Goal: Information Seeking & Learning: Find specific fact

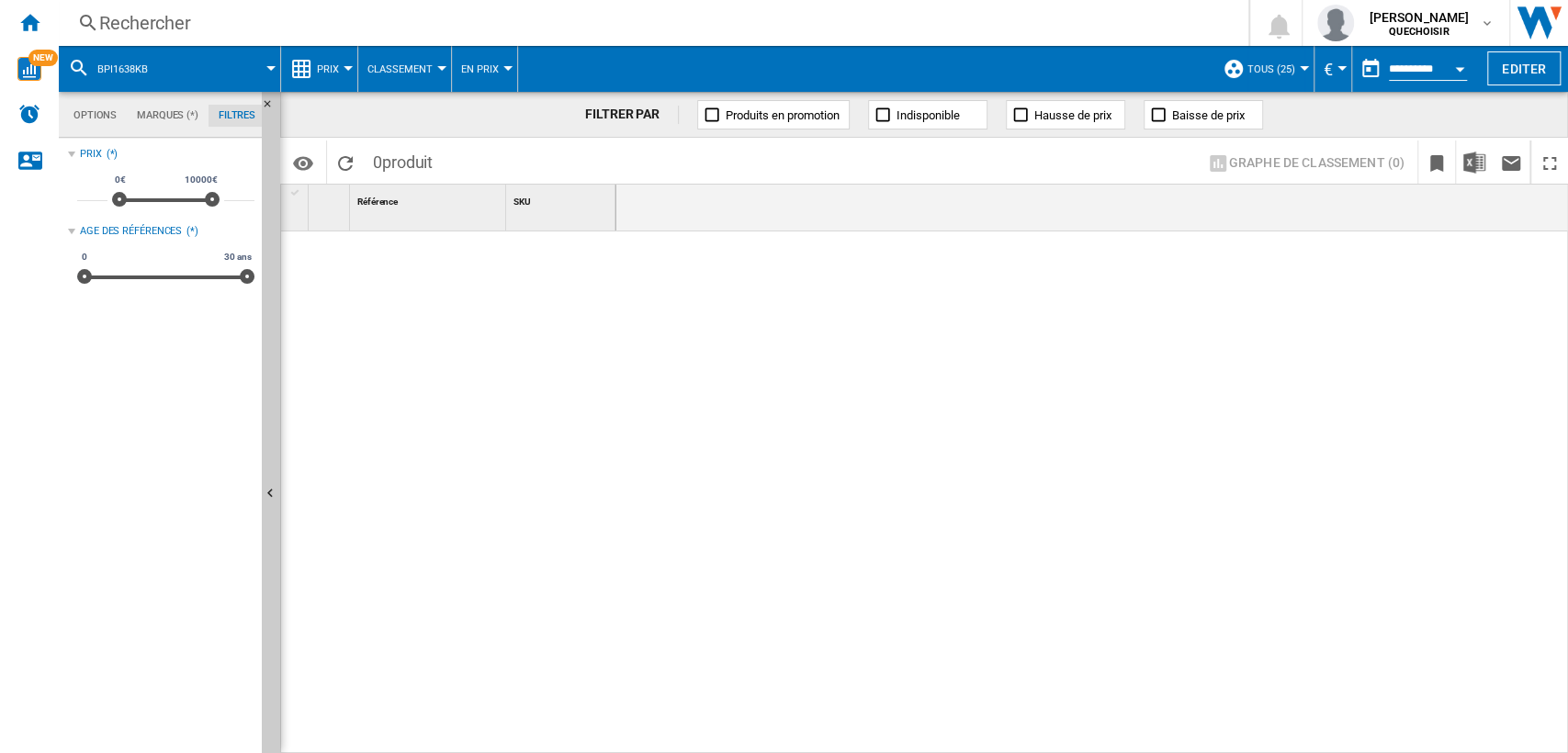
click at [554, 25] on div "Rechercher" at bounding box center [651, 23] width 1102 height 25
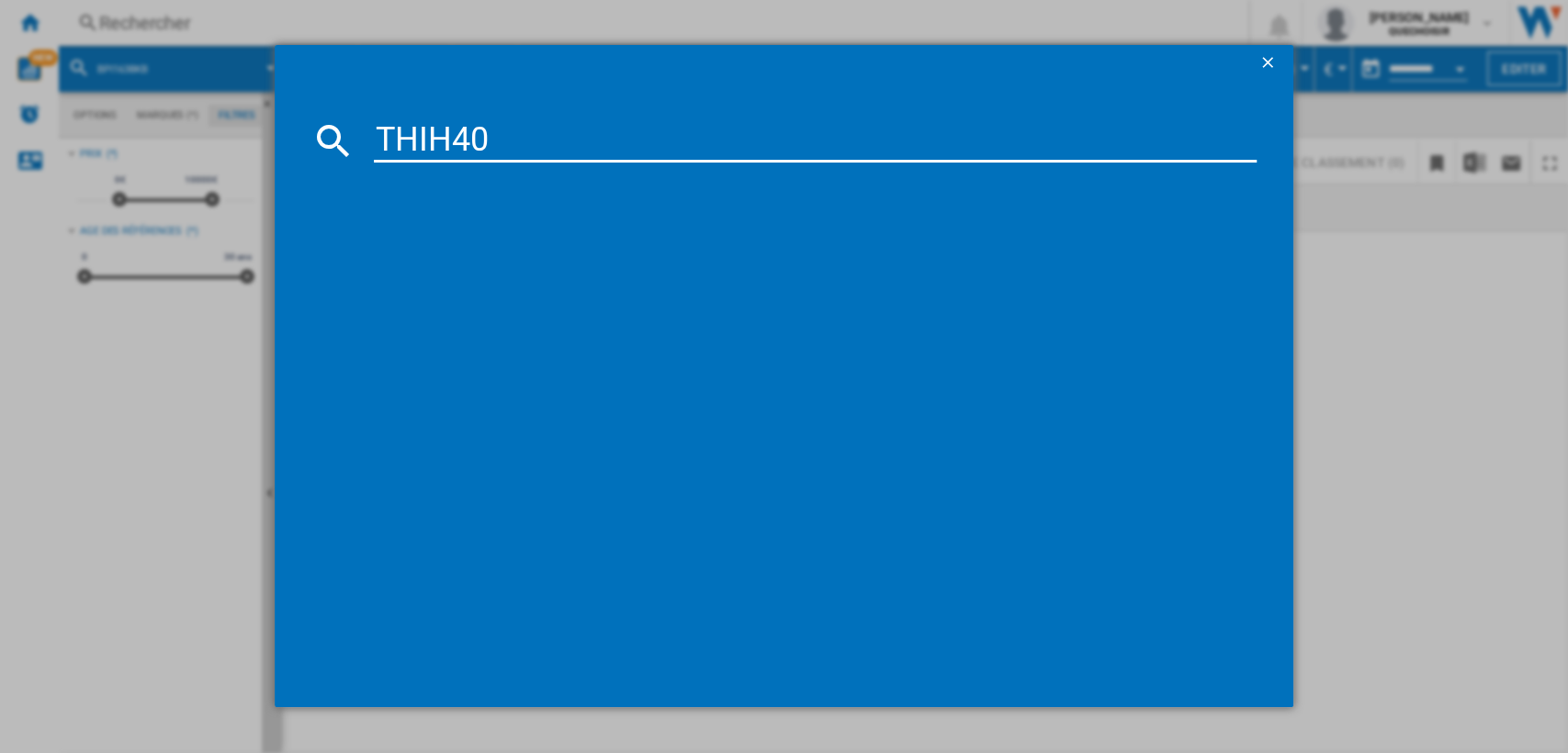
type input "THIH40"
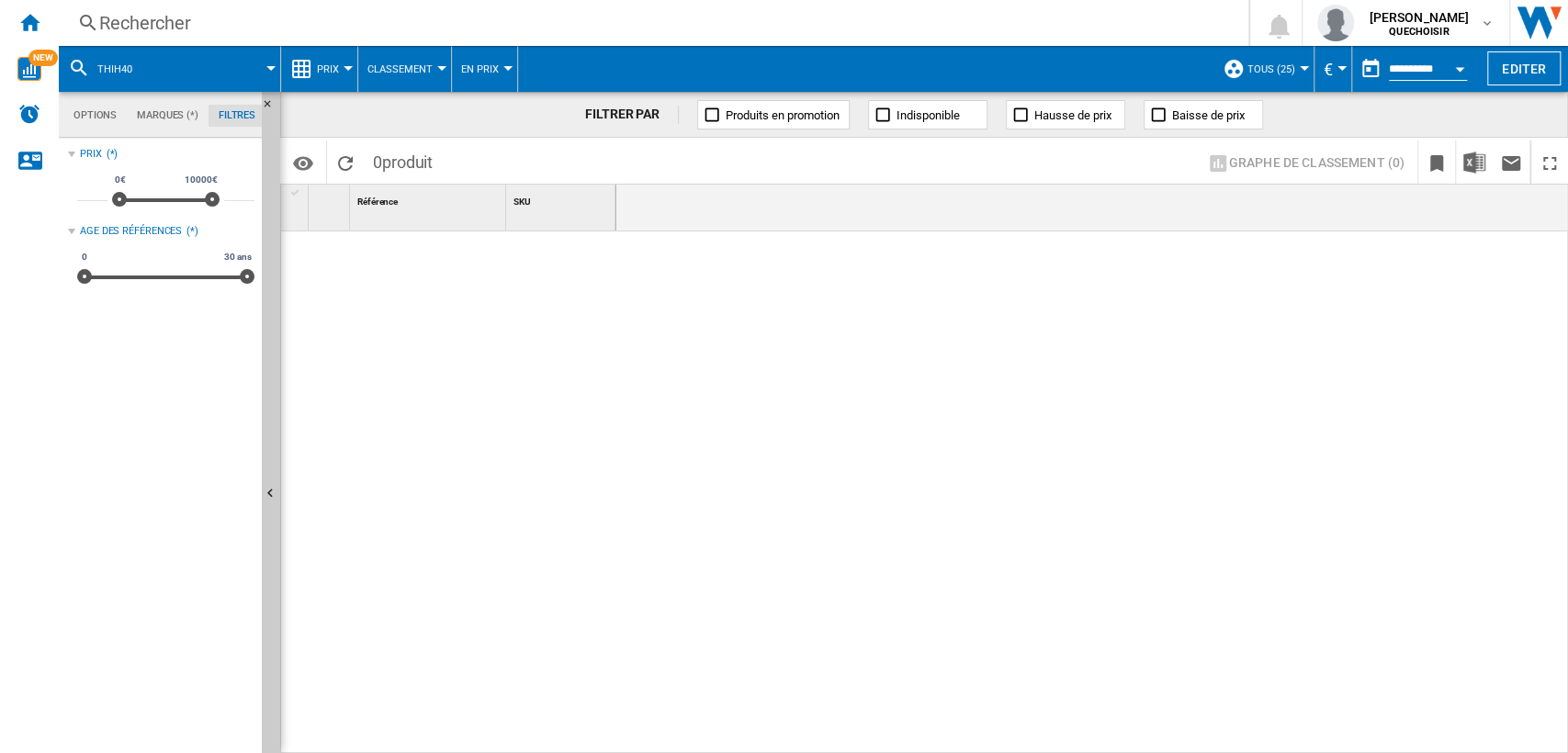
click at [405, 20] on div "Rechercher" at bounding box center [651, 23] width 1102 height 25
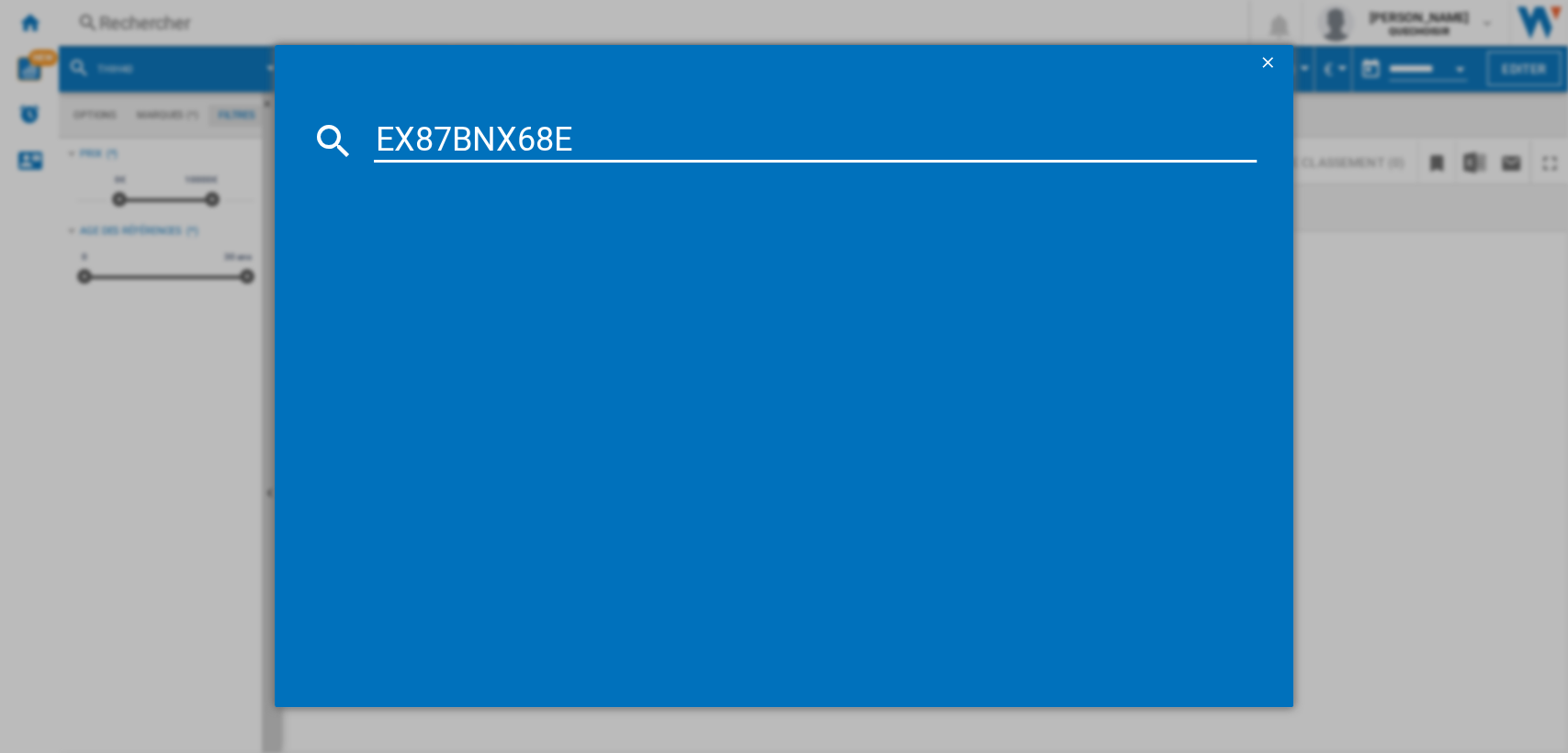
type input "EX87BNX68"
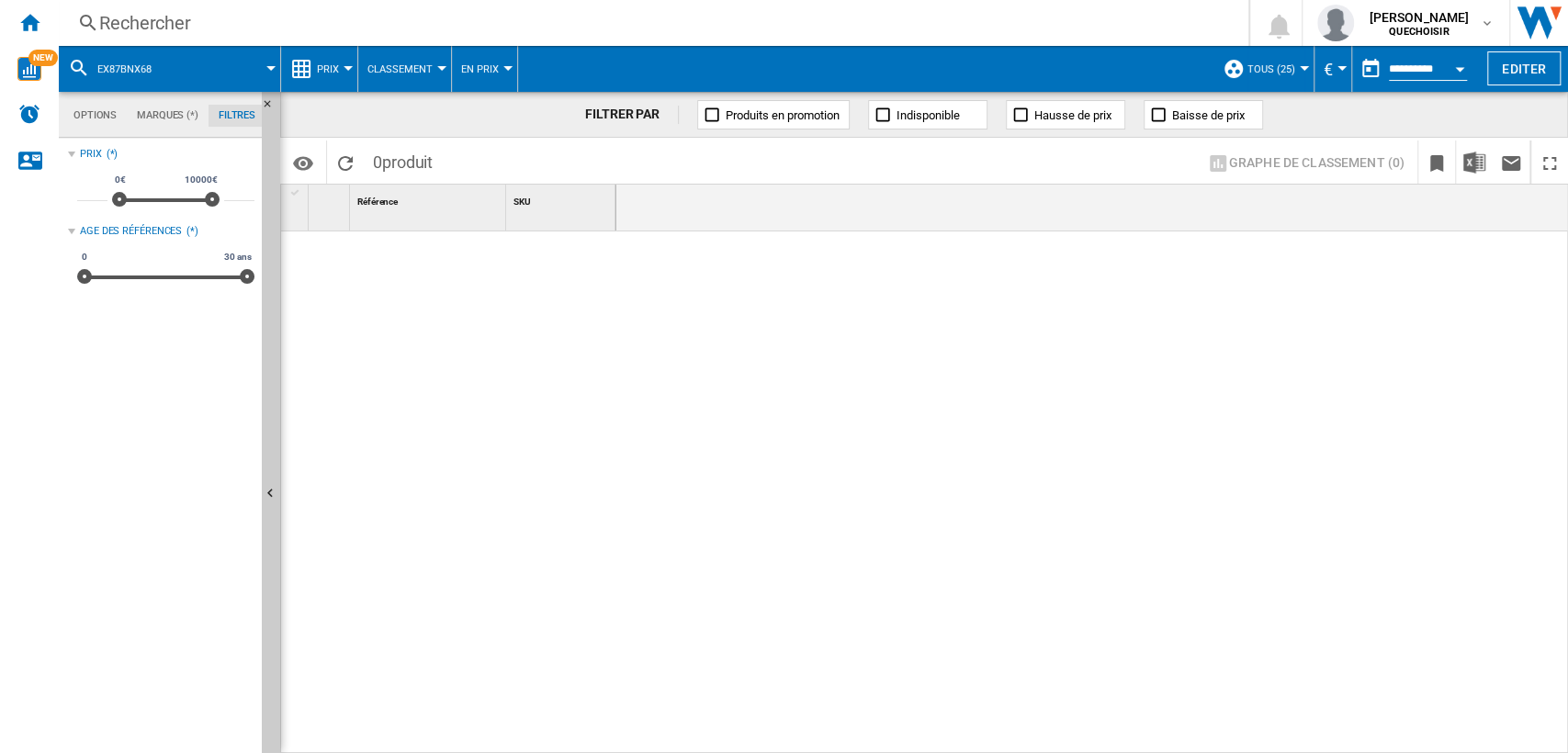
click at [384, 17] on div "Rechercher" at bounding box center [651, 23] width 1102 height 25
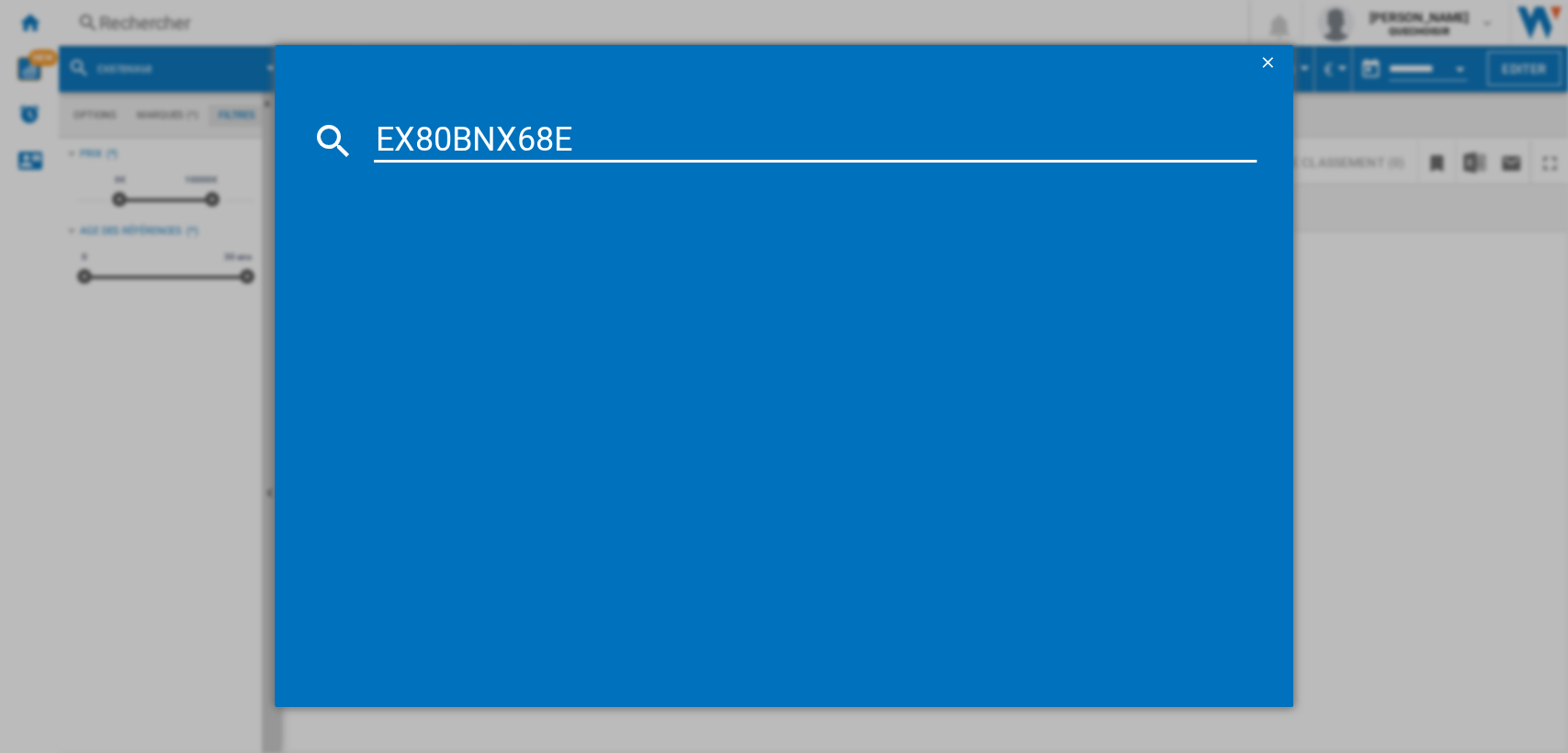
type input "EX80BNX68"
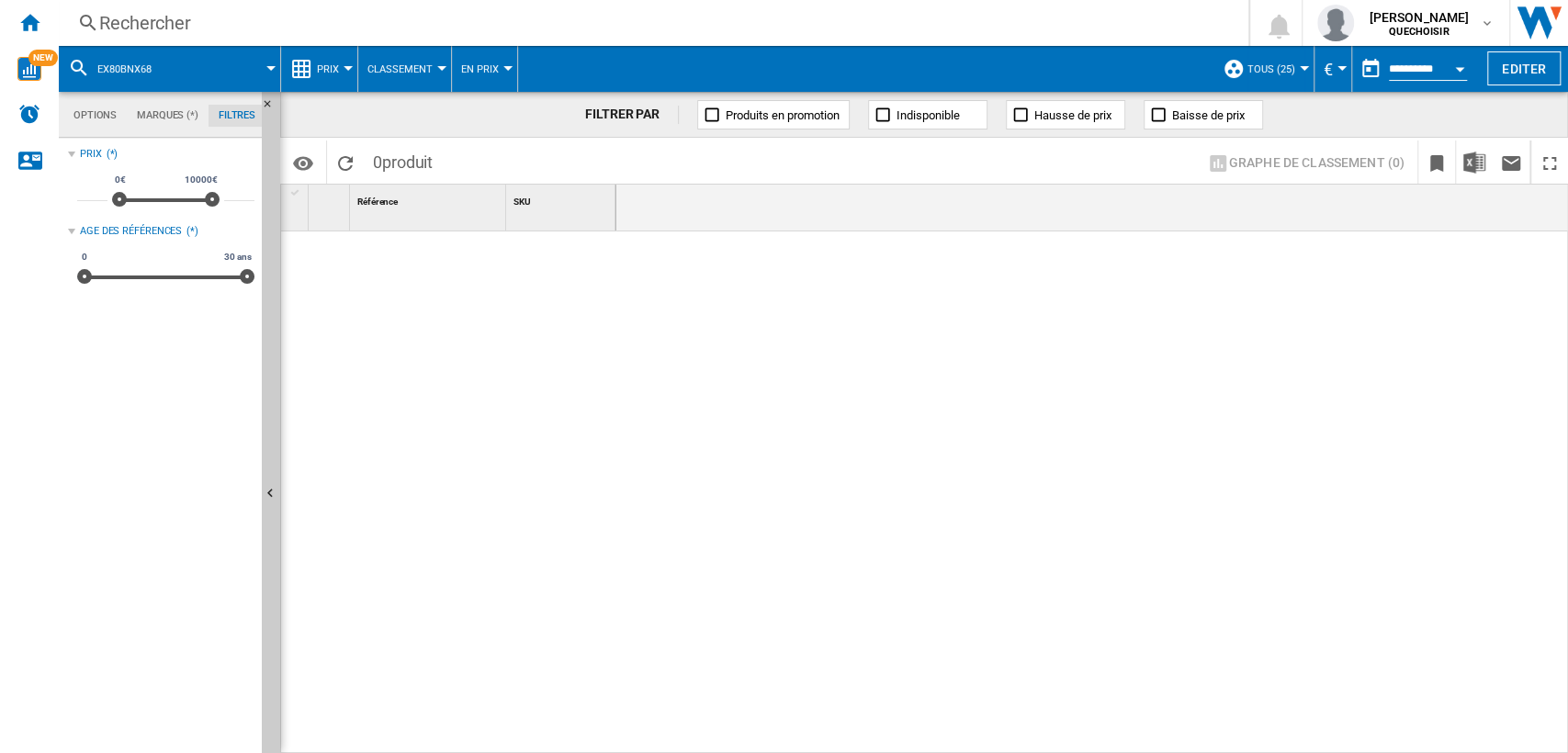
click at [326, 23] on div "Rechercher" at bounding box center [651, 23] width 1102 height 25
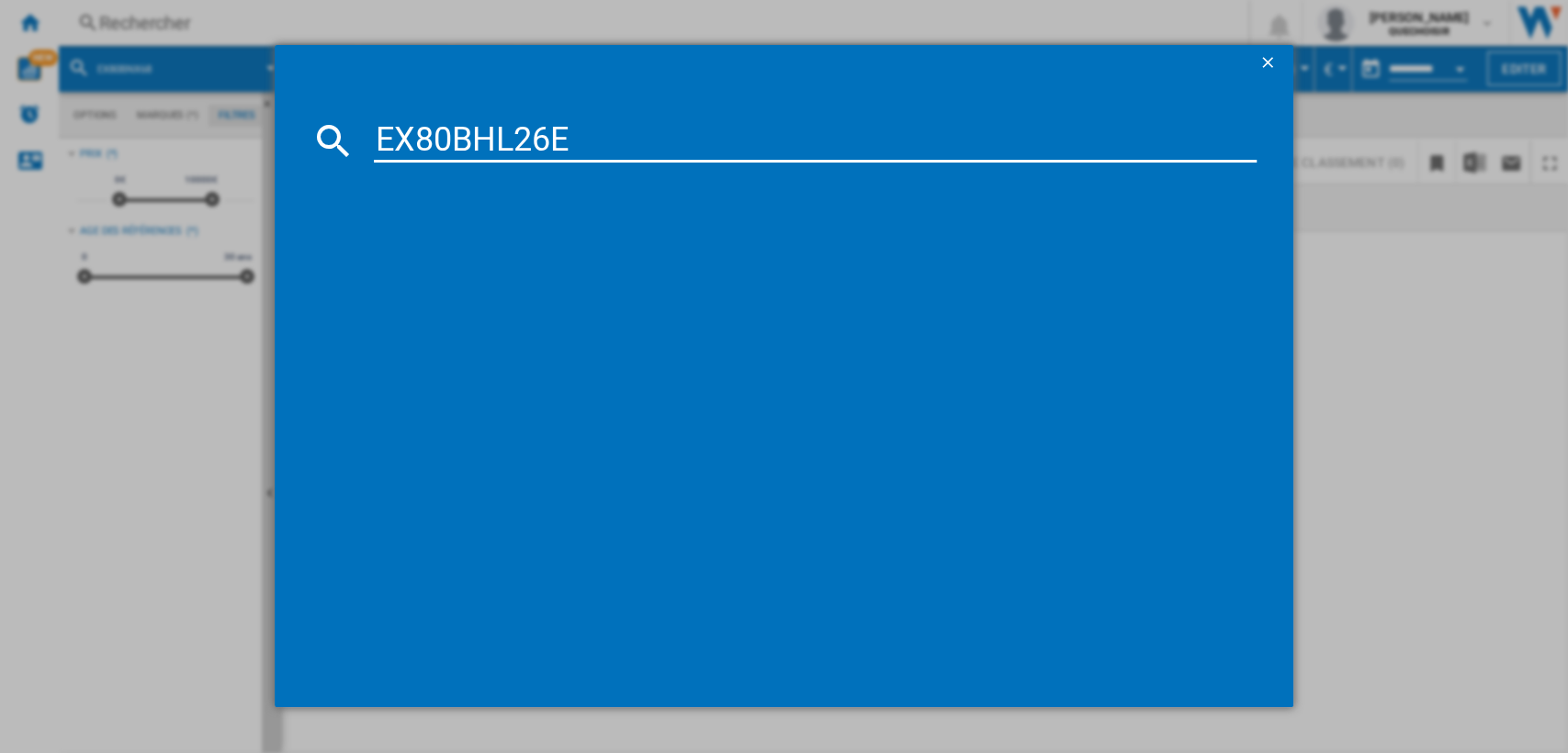
type input "EX80BHL26"
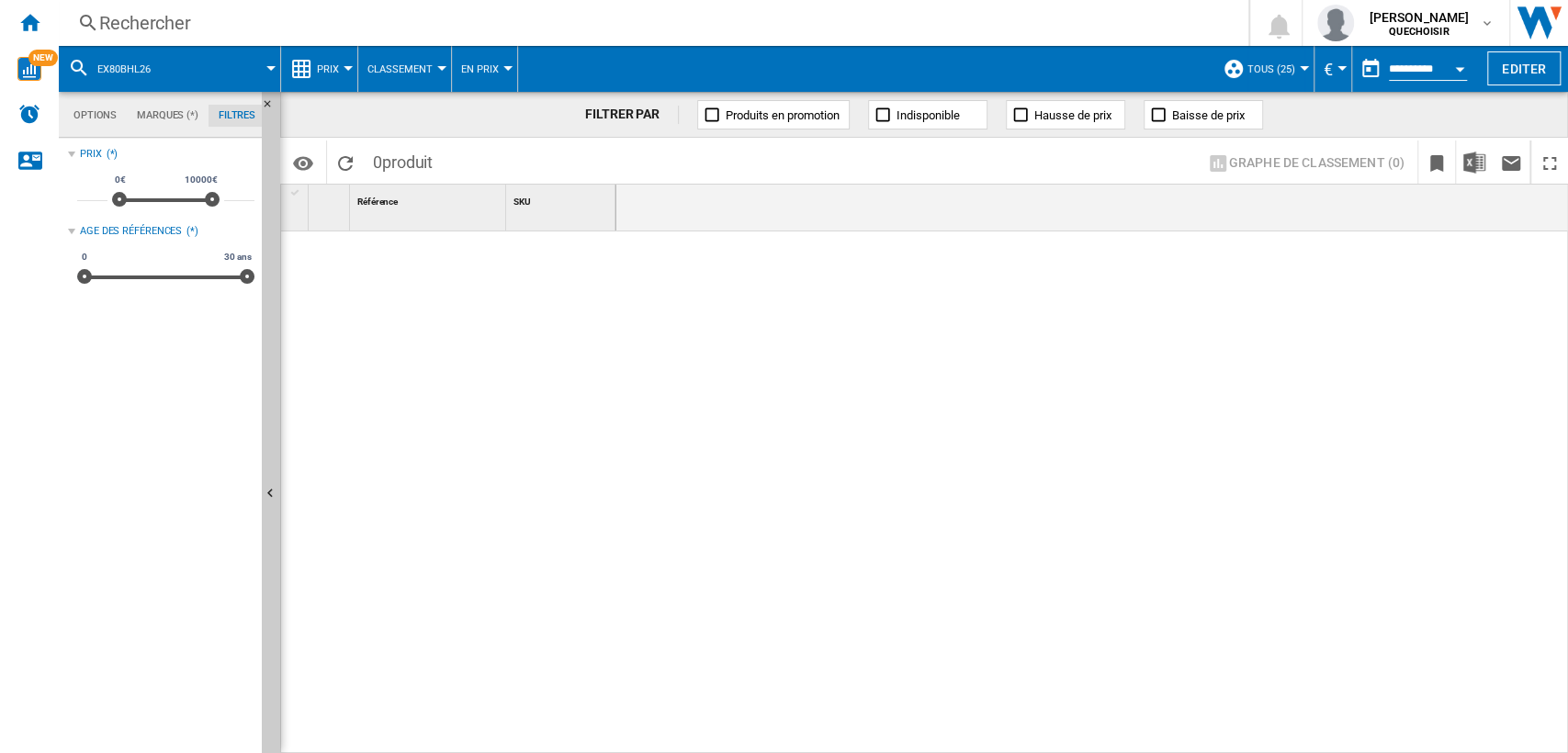
click at [307, 38] on div "Rechercher Rechercher 0 [PERSON_NAME] QUECHOISIR QUECHOISIR Mes paramètres Se d…" at bounding box center [814, 23] width 1510 height 46
click at [338, 31] on div "Rechercher" at bounding box center [651, 23] width 1102 height 25
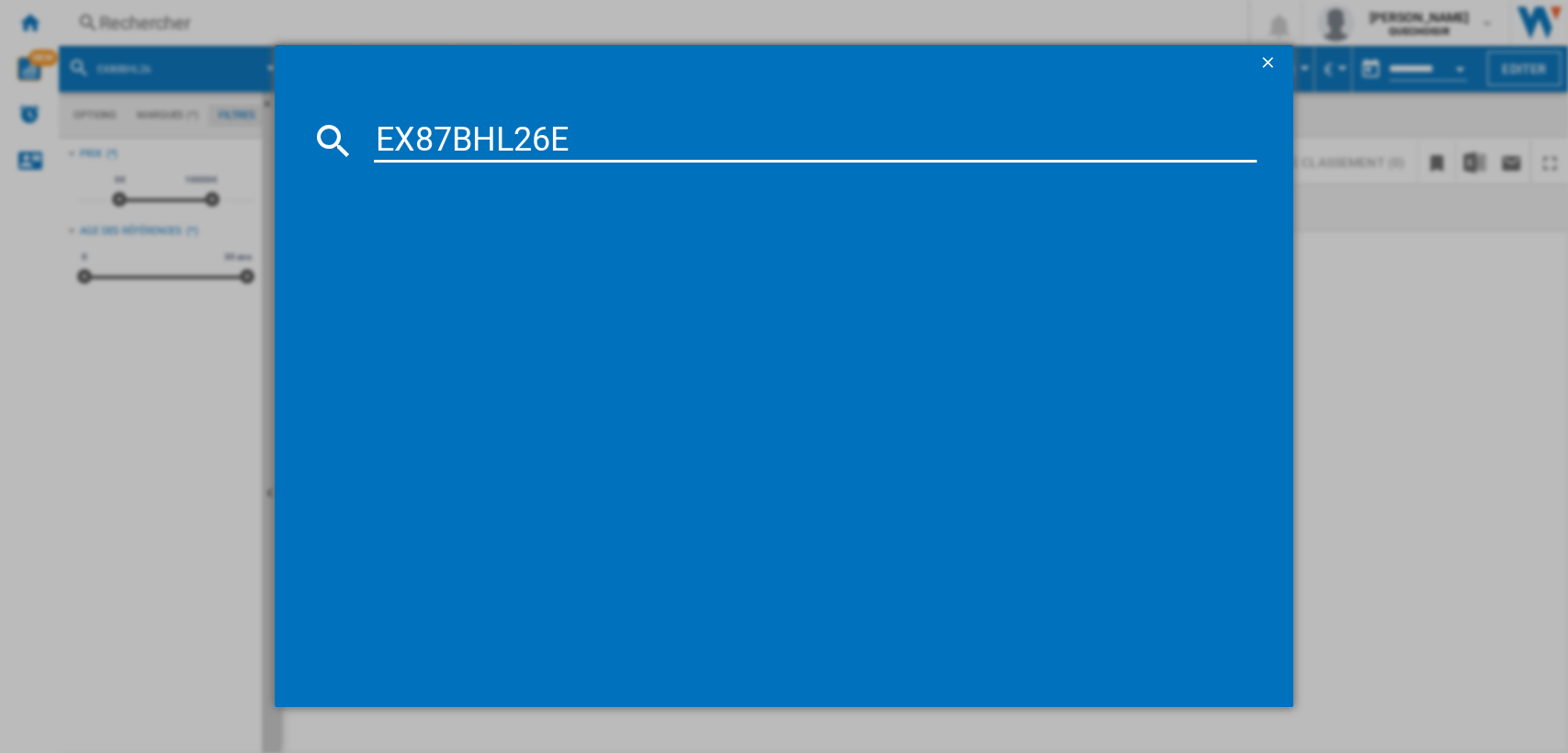
type input "EX87BHL26"
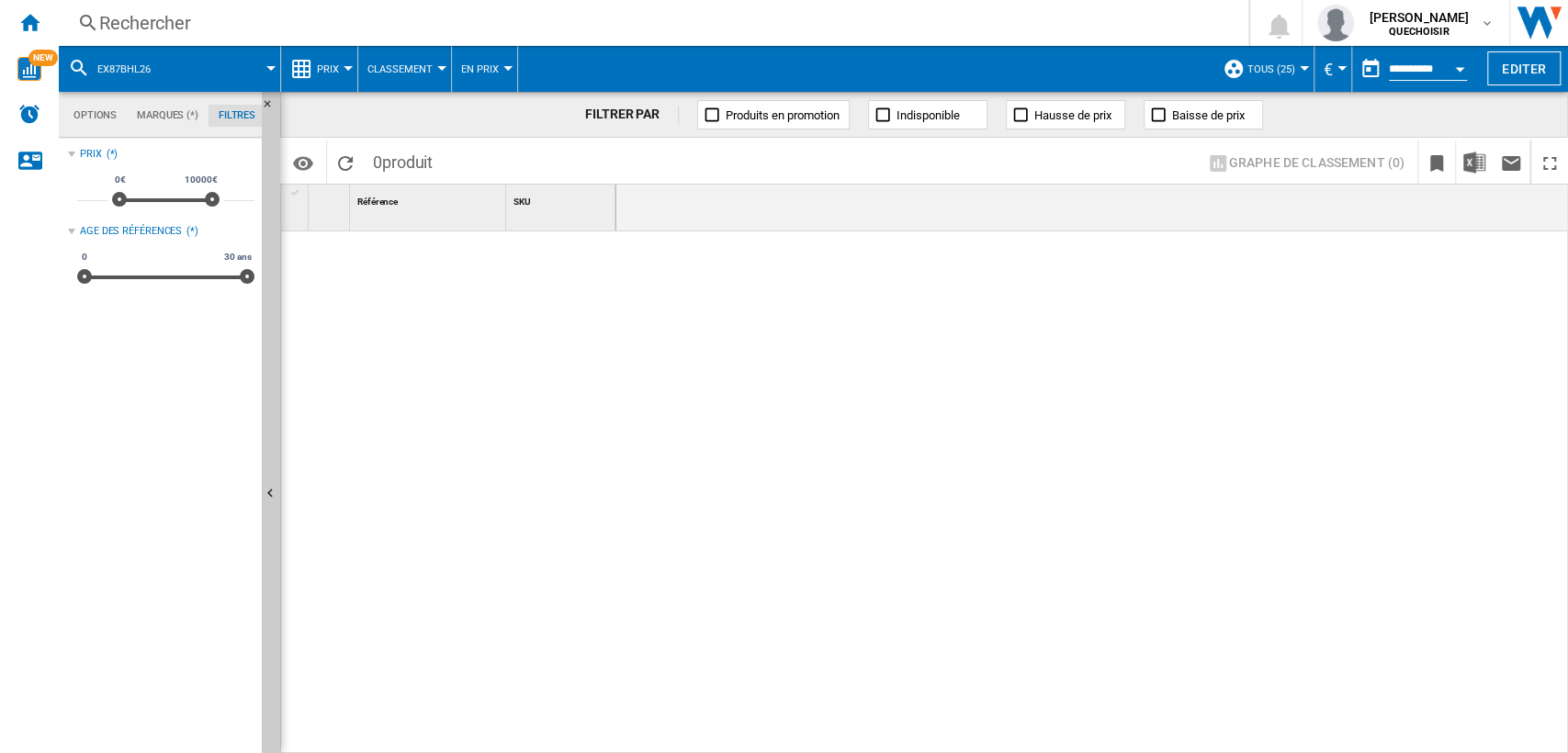
click at [384, 17] on div "Rechercher" at bounding box center [651, 23] width 1102 height 25
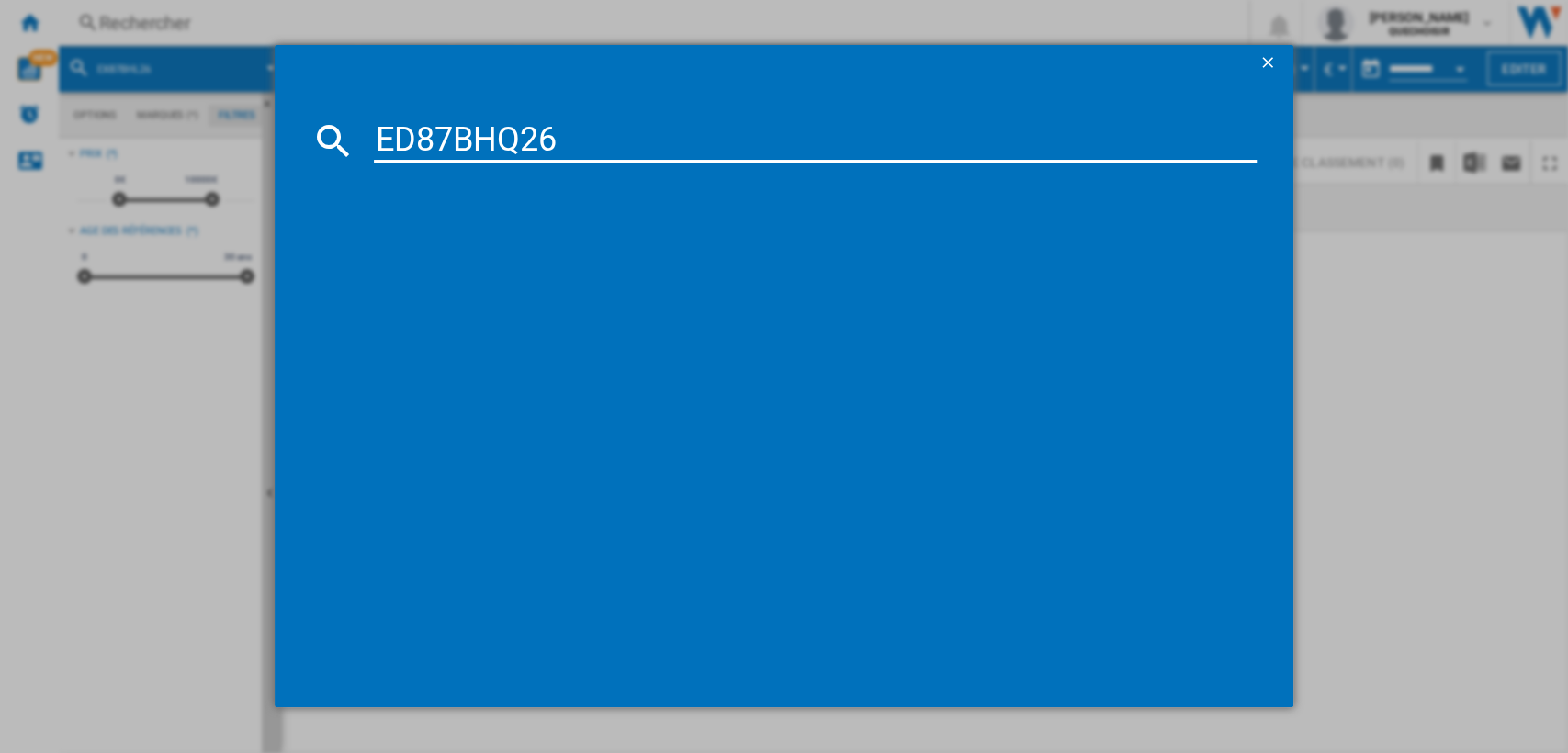
type input "ED87BHQ26"
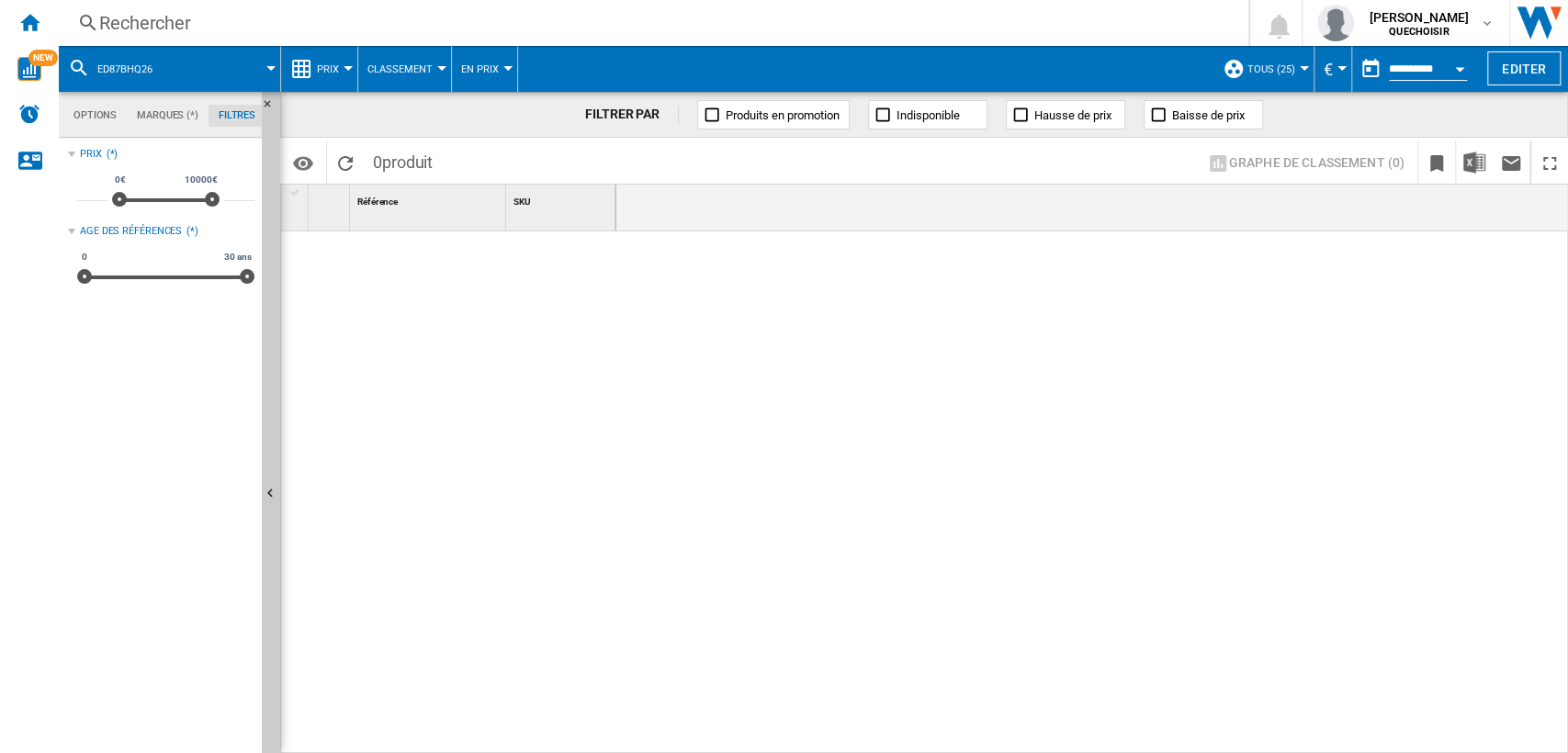
click at [350, 28] on div "Rechercher" at bounding box center [651, 23] width 1102 height 25
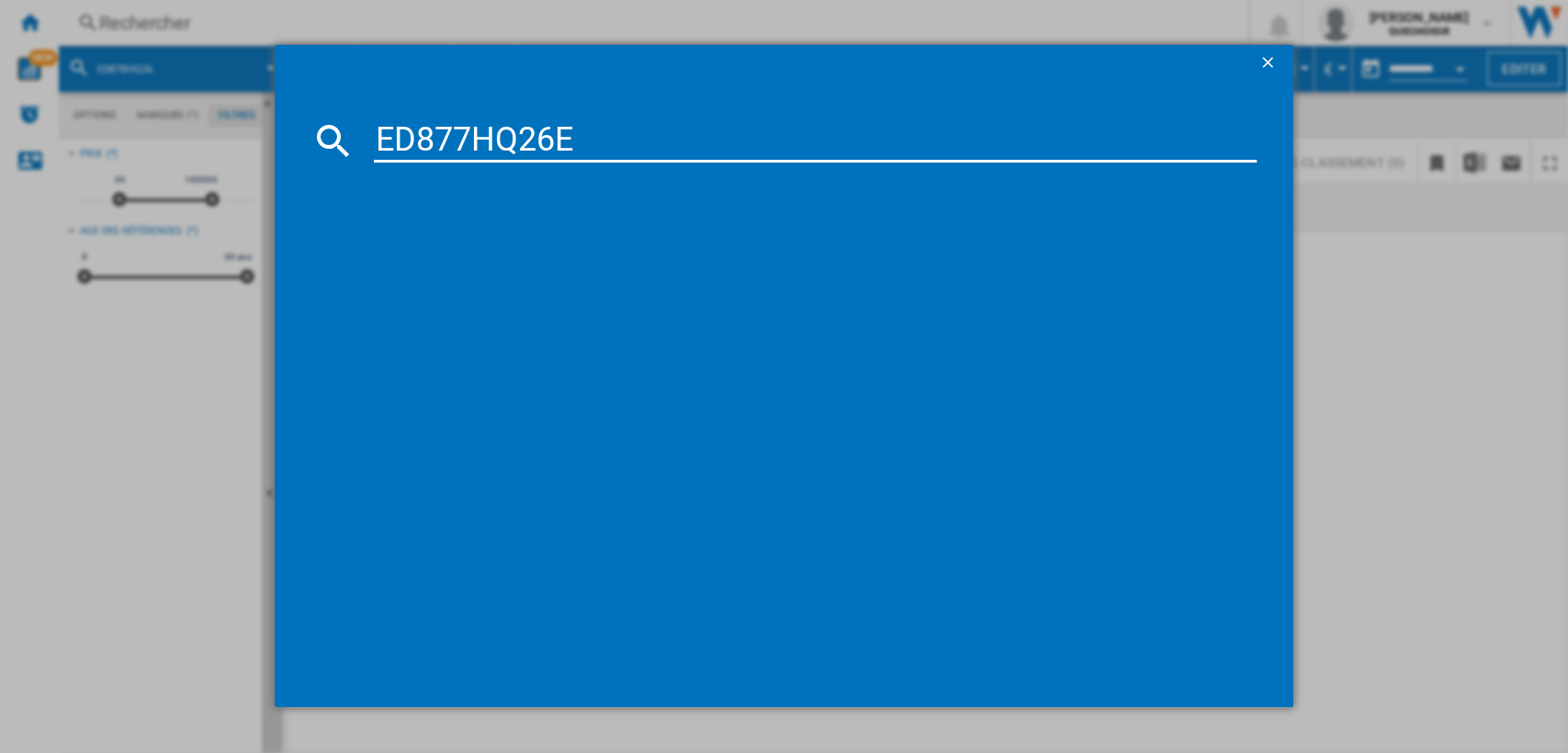
type input "ED877HQ26"
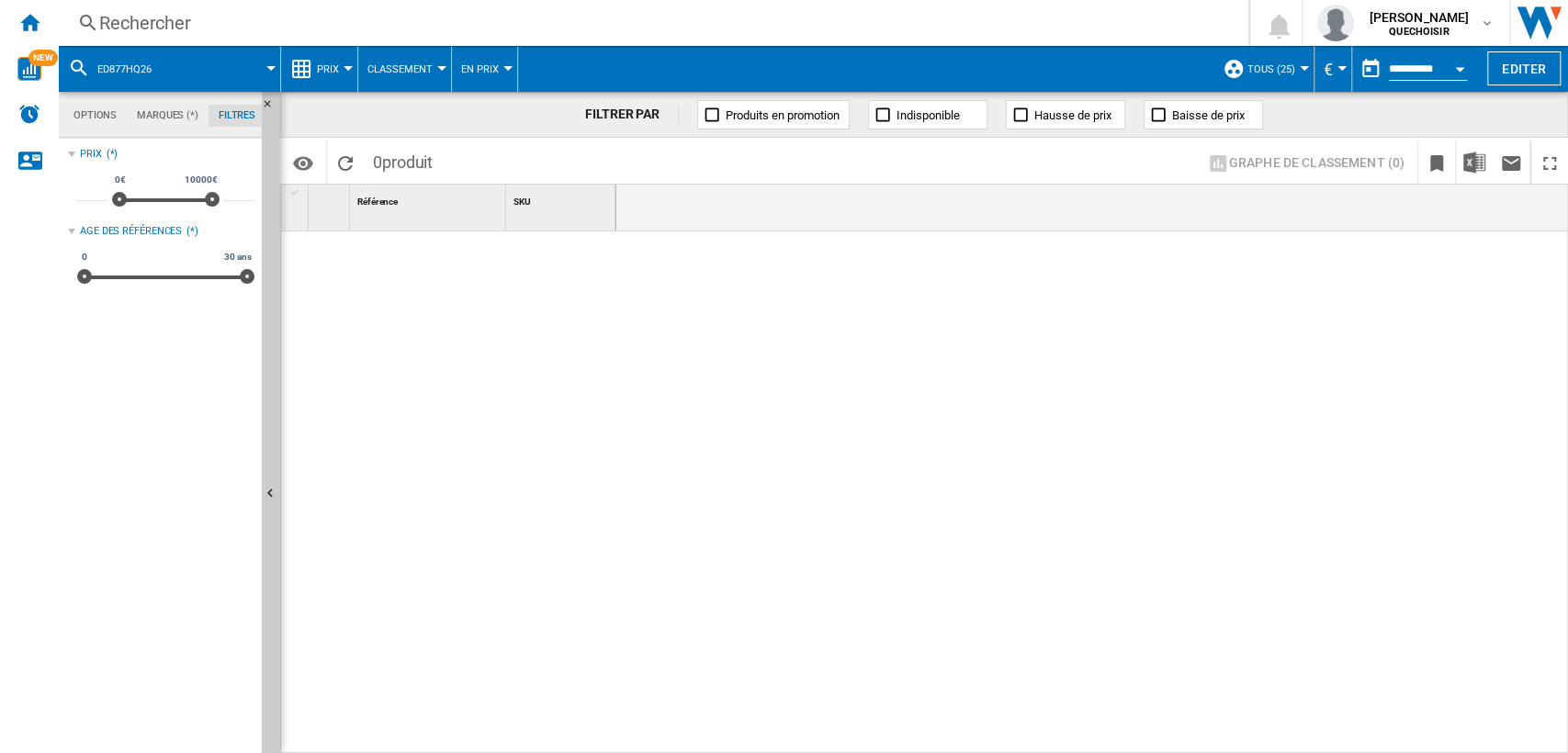
click at [331, 44] on div "Rechercher Rechercher 0 [PERSON_NAME] QUECHOISIR QUECHOISIR Mes paramètres Se d…" at bounding box center [814, 23] width 1510 height 46
click at [368, 31] on div "Rechercher" at bounding box center [651, 23] width 1102 height 25
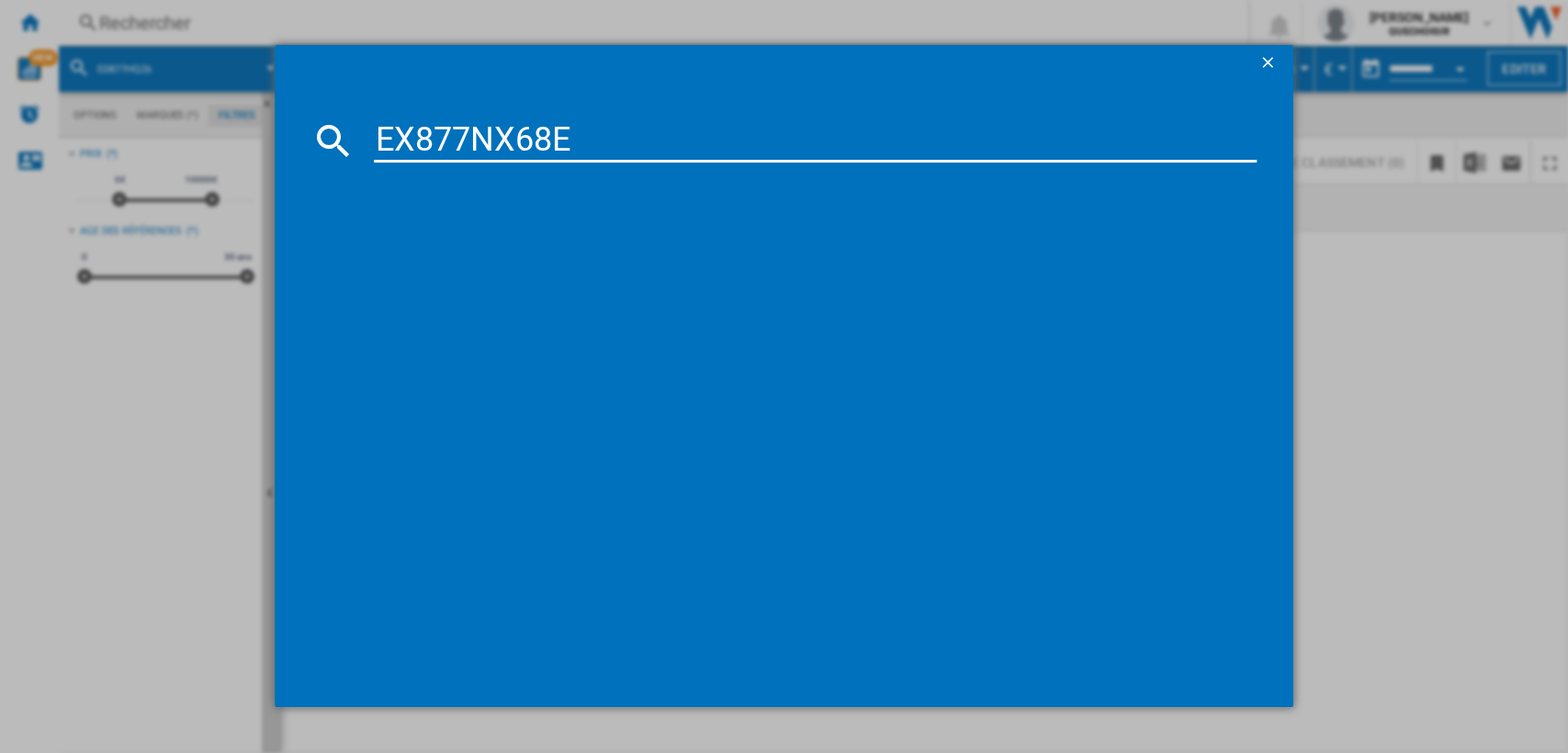
type input "EX877NX68"
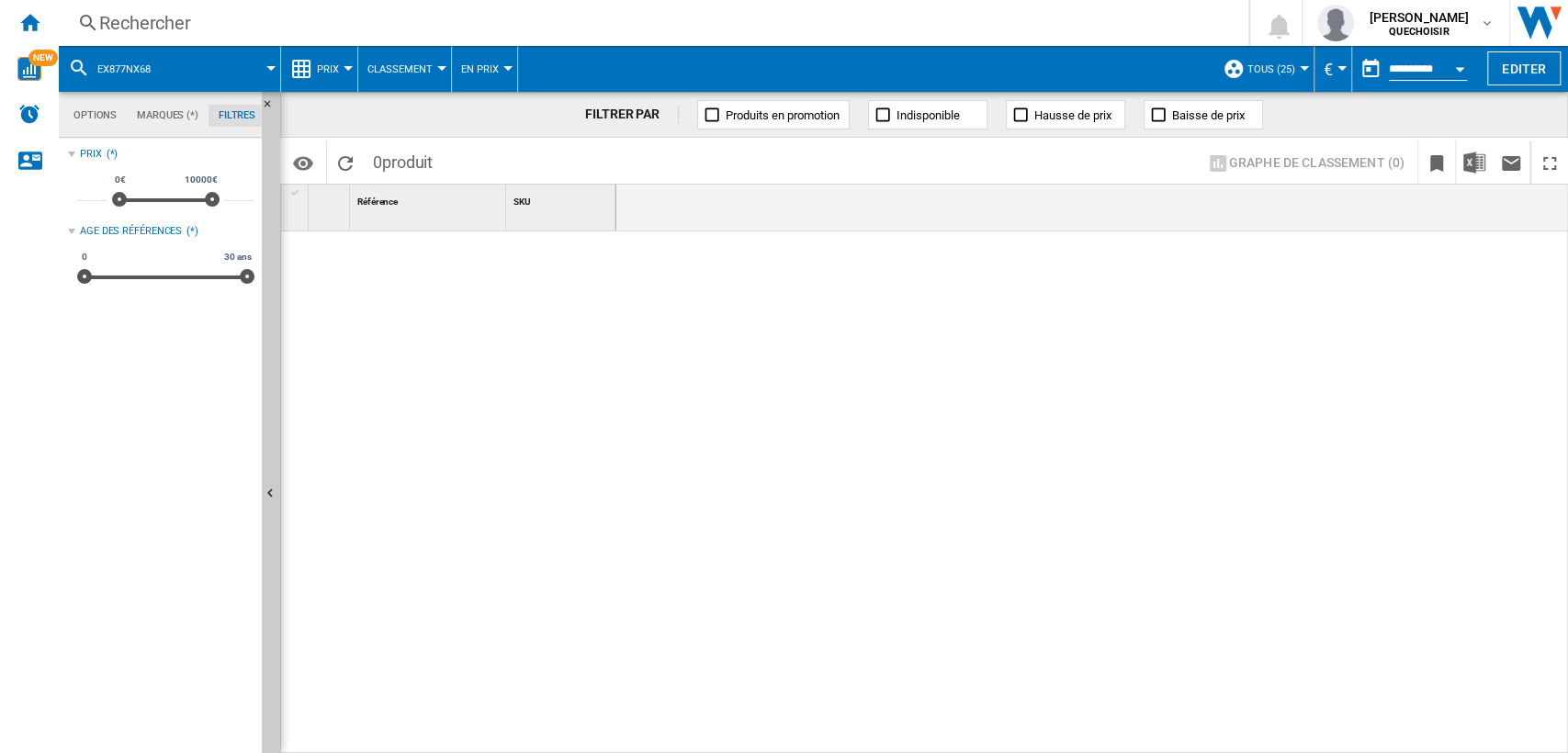
click at [351, 25] on div "Rechercher" at bounding box center [651, 23] width 1102 height 25
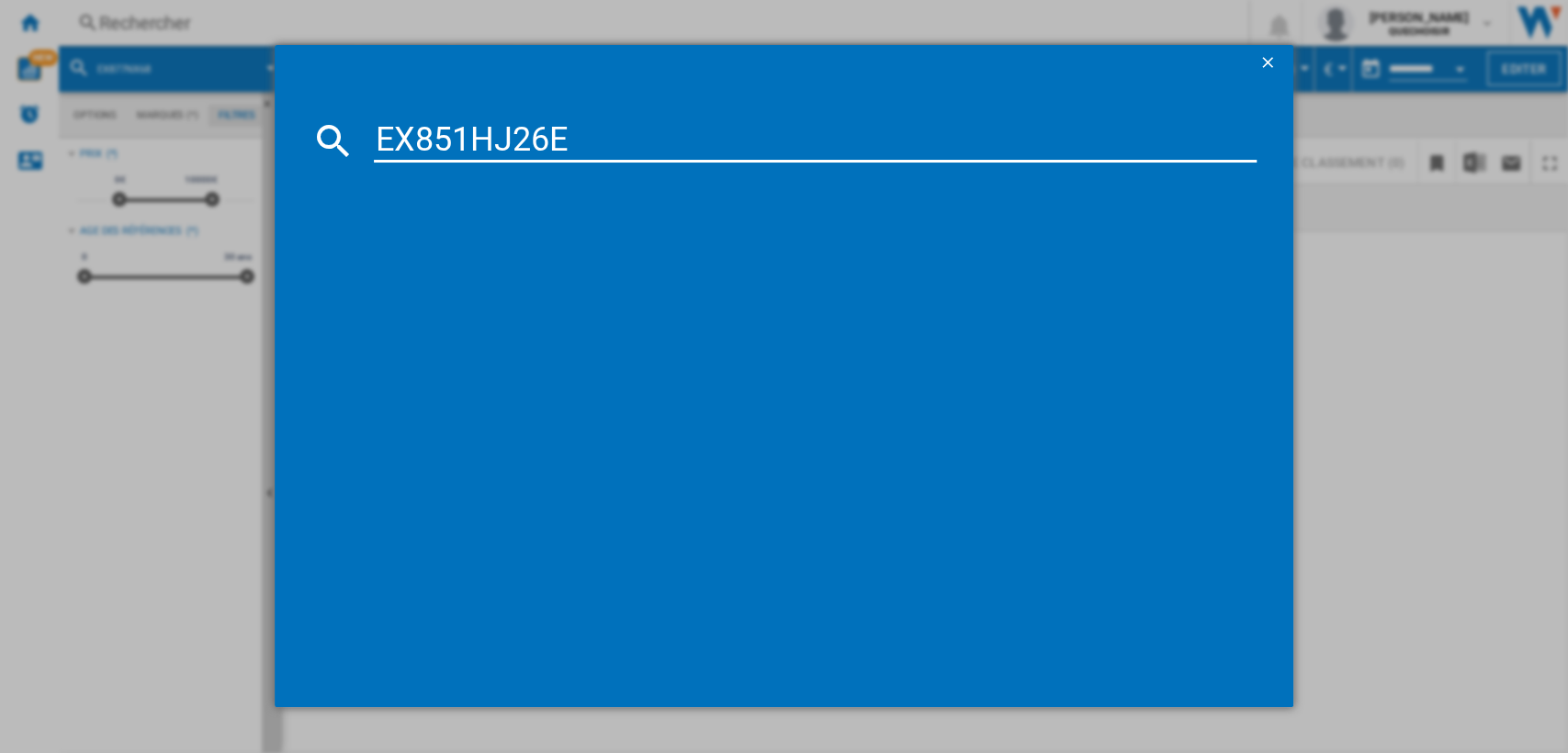
type input "EX851HJ26"
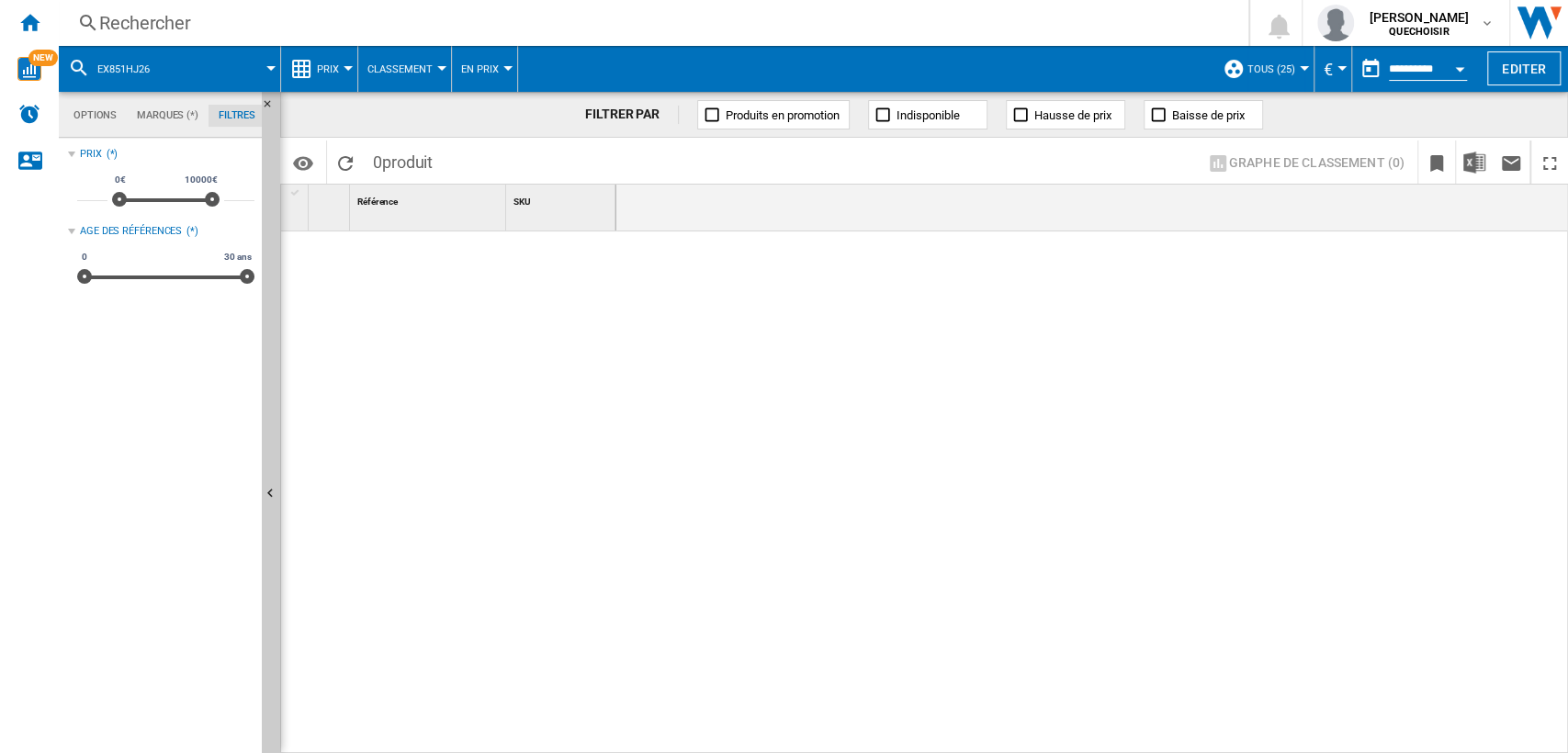
click at [338, 24] on div "Rechercher" at bounding box center [651, 23] width 1102 height 25
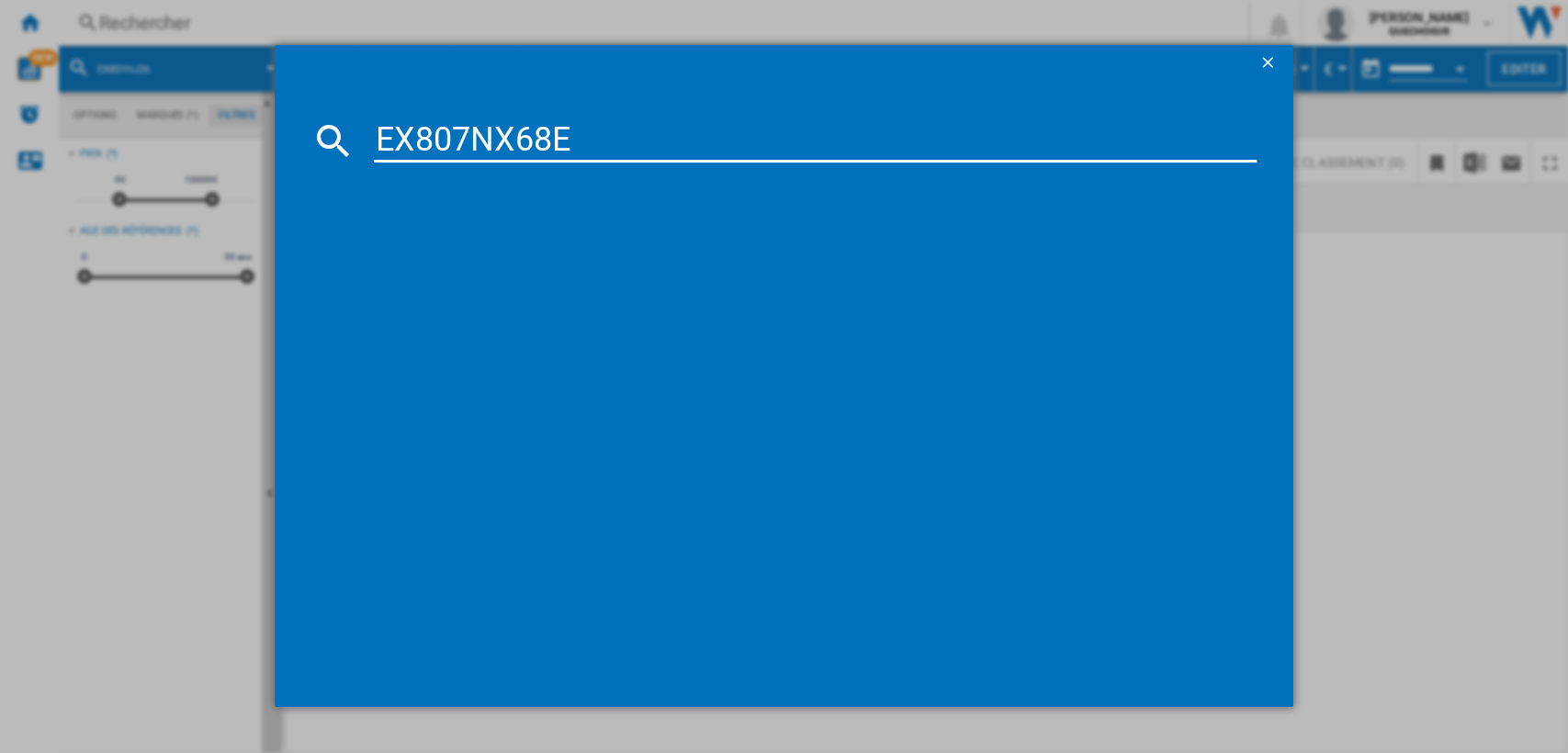
type input "EX807NX68"
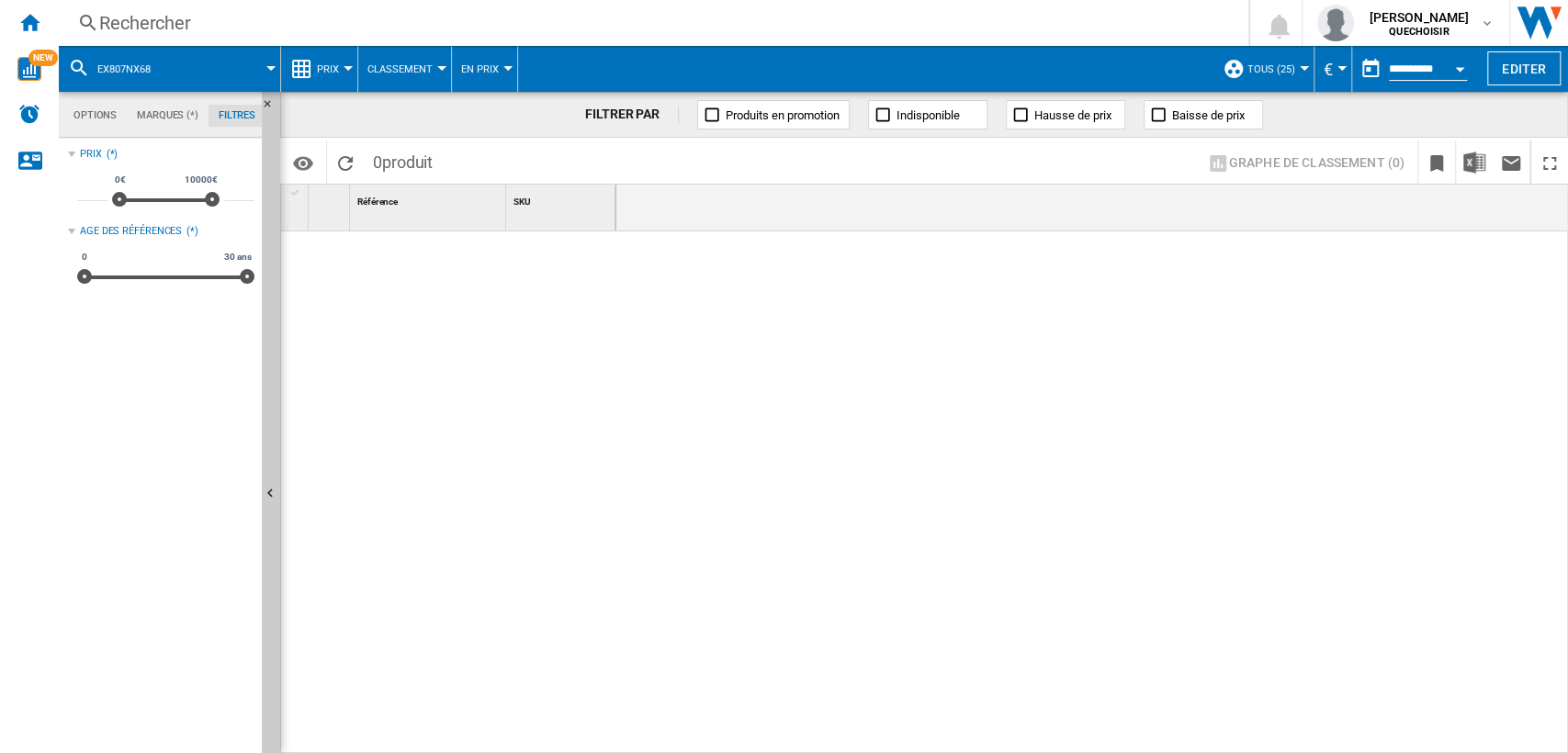
click at [303, 32] on div "Rechercher" at bounding box center [651, 23] width 1102 height 25
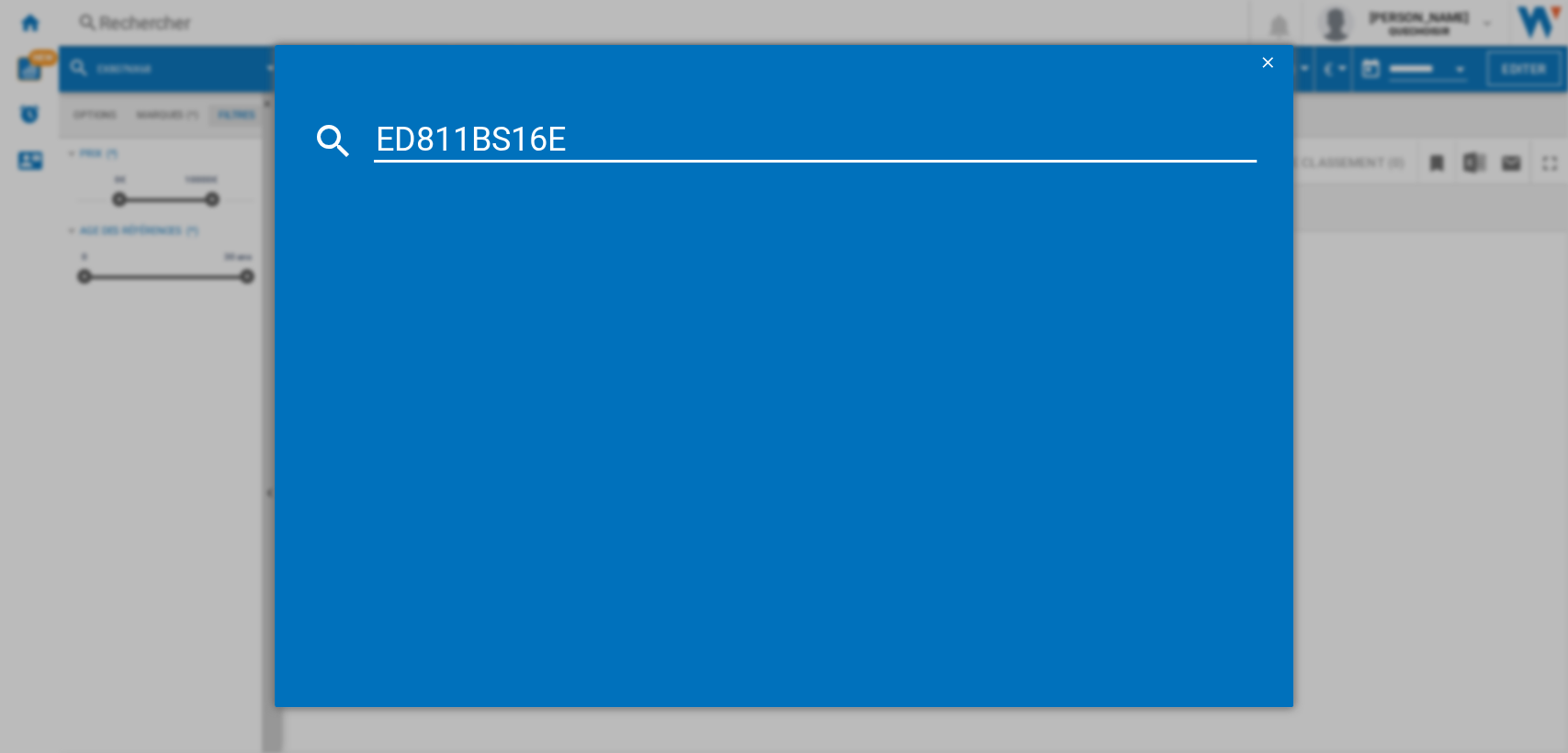
type input "ED811BS16"
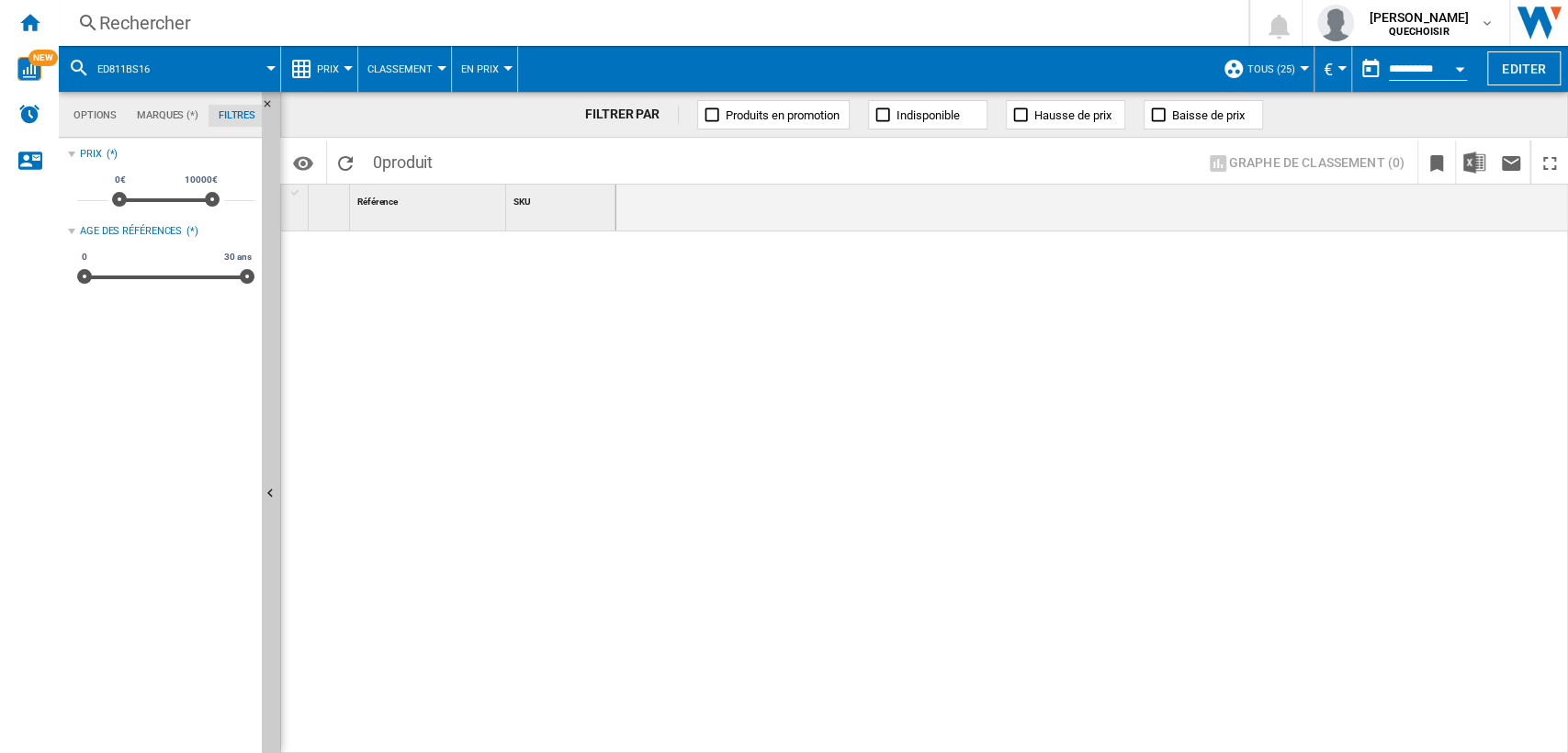
click at [292, 19] on div "Rechercher" at bounding box center [651, 23] width 1102 height 25
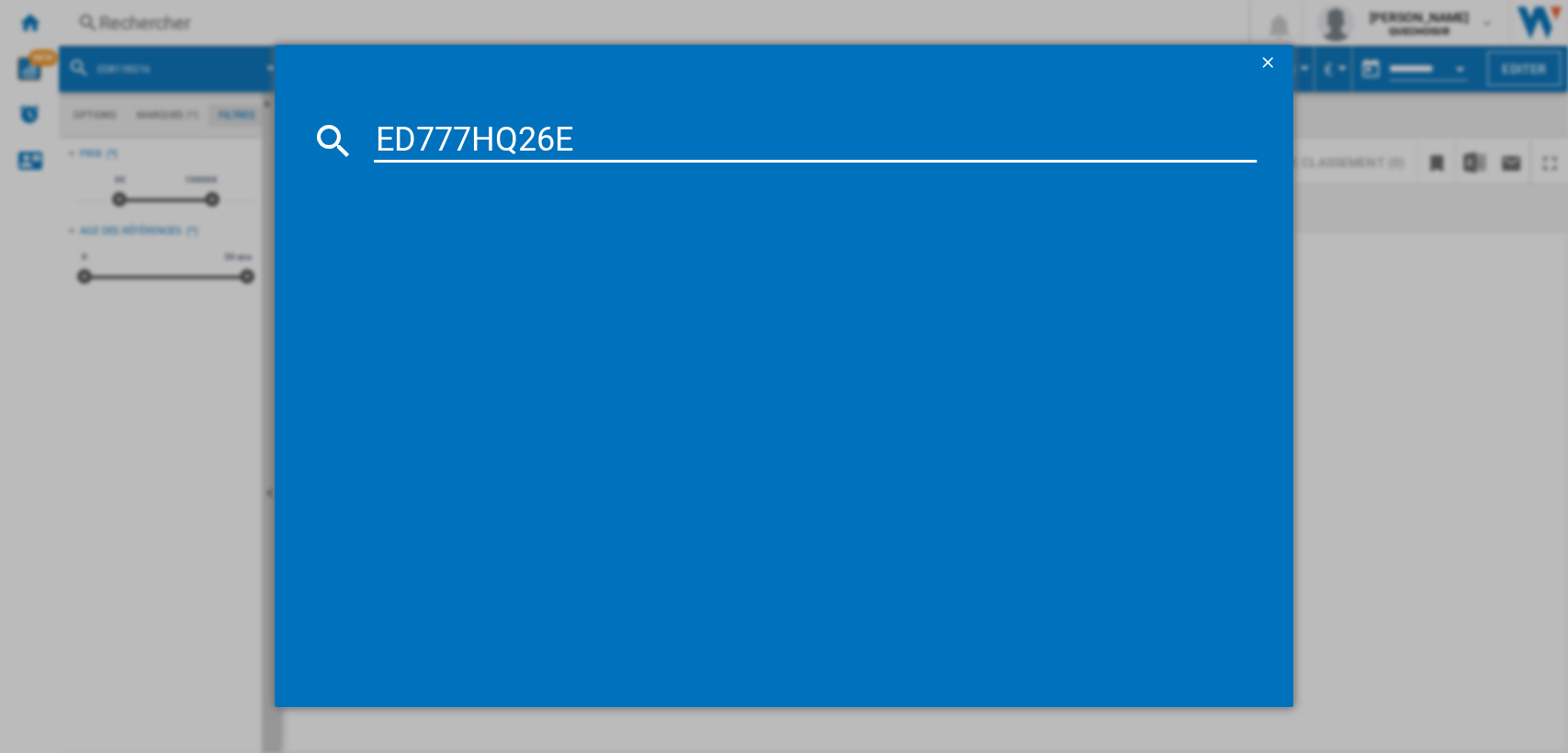
type input "ED777HQ26"
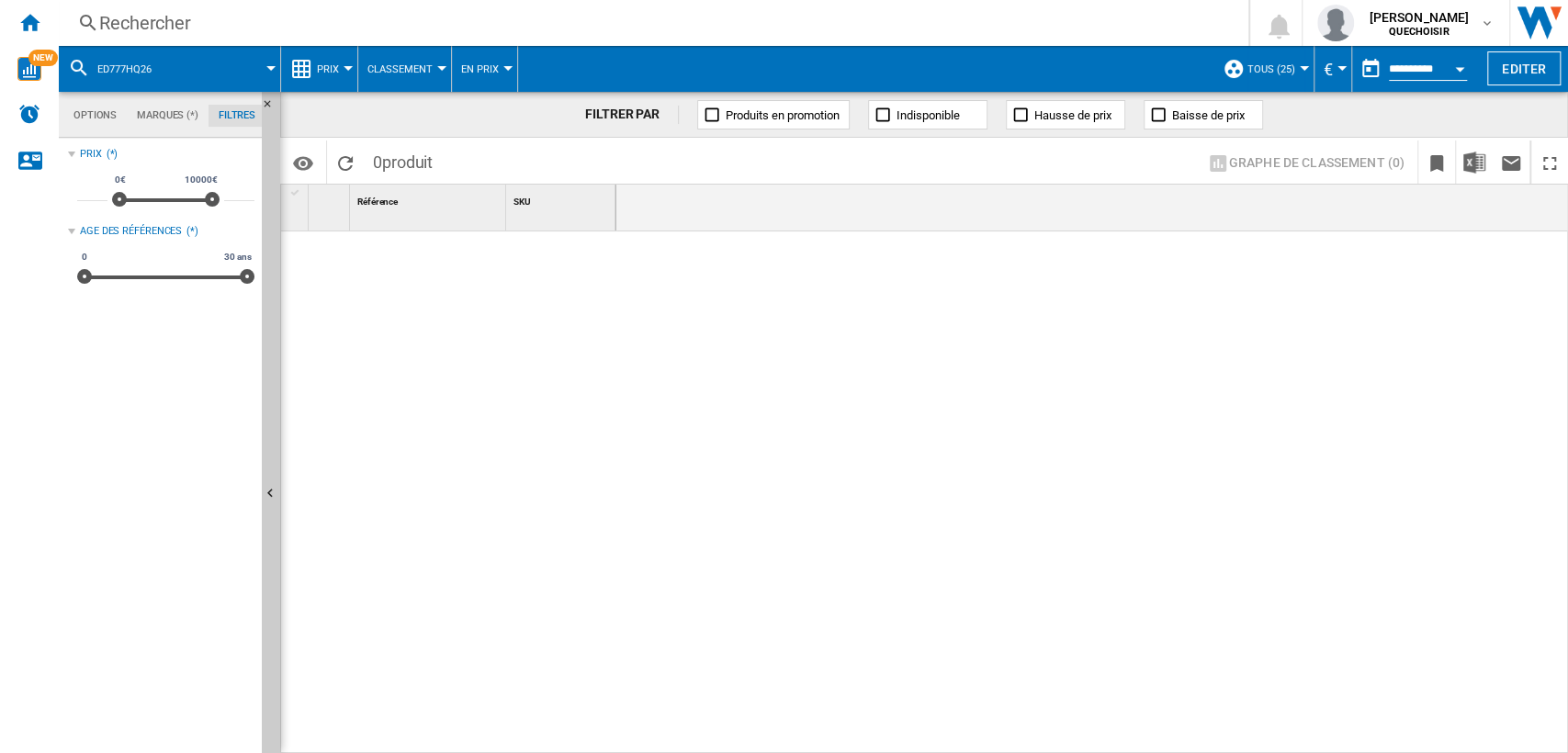
click at [294, 20] on div "Rechercher" at bounding box center [651, 23] width 1102 height 25
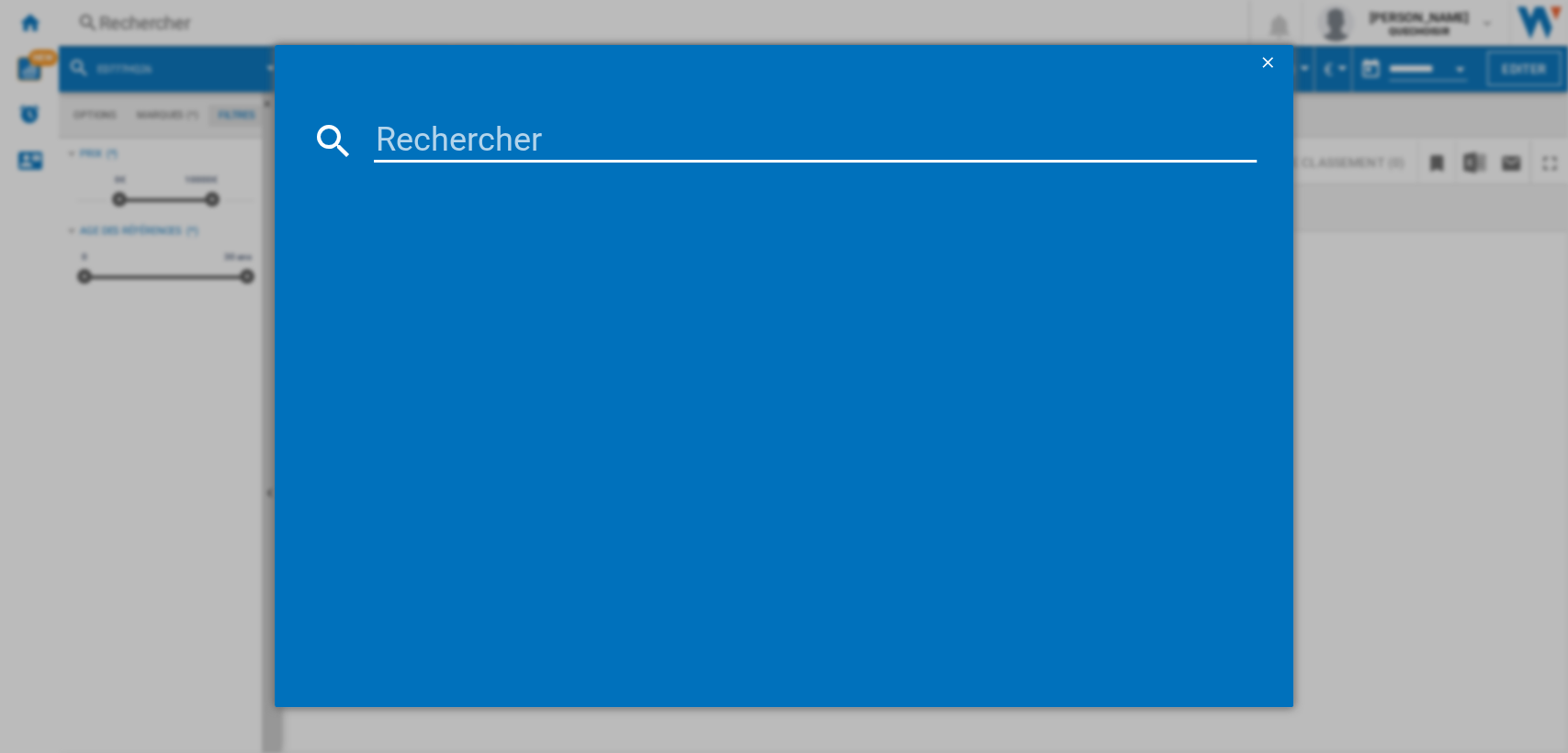
paste input "ED611BS16E"
type input "ED611BS16"
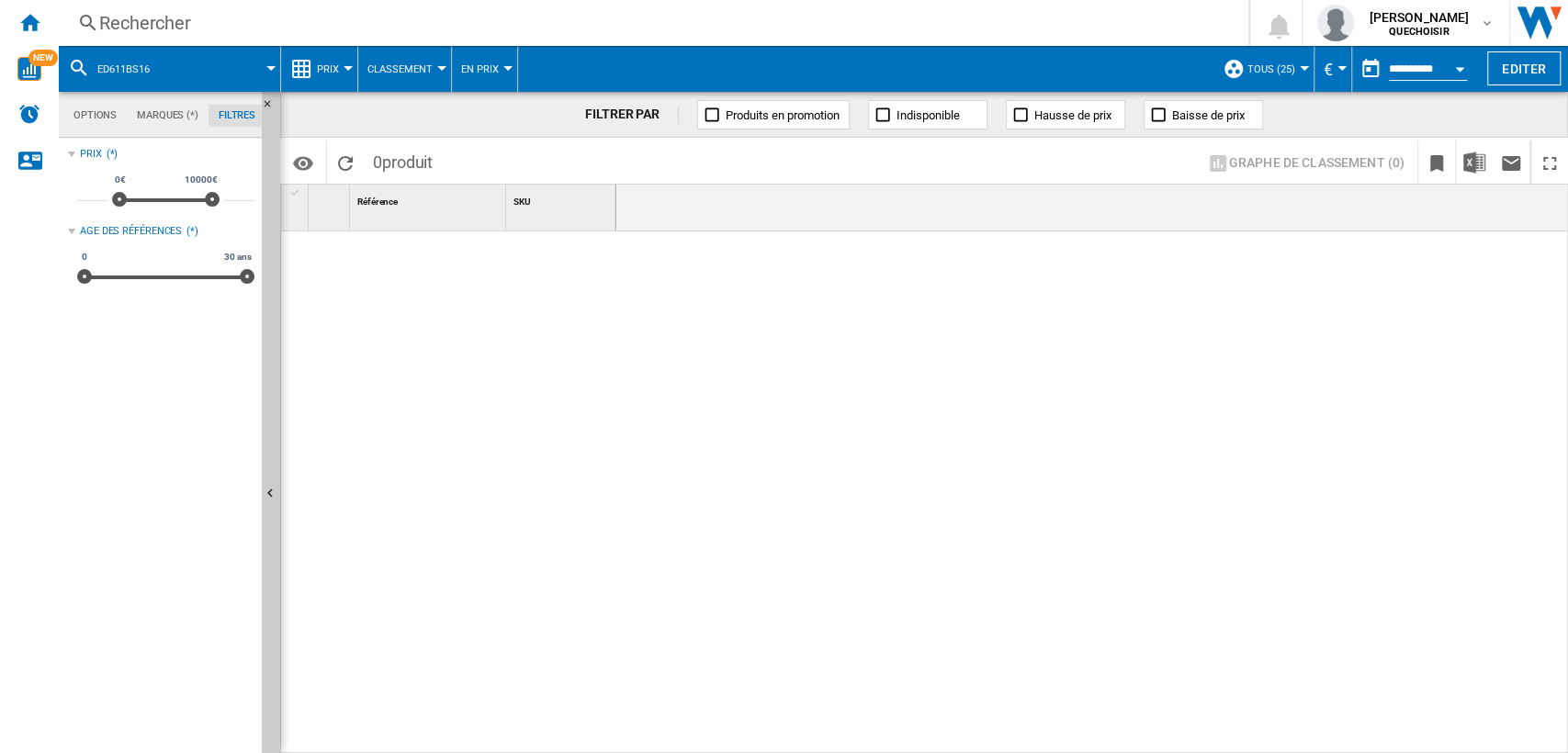
click at [294, 20] on div "Rechercher" at bounding box center [651, 23] width 1102 height 25
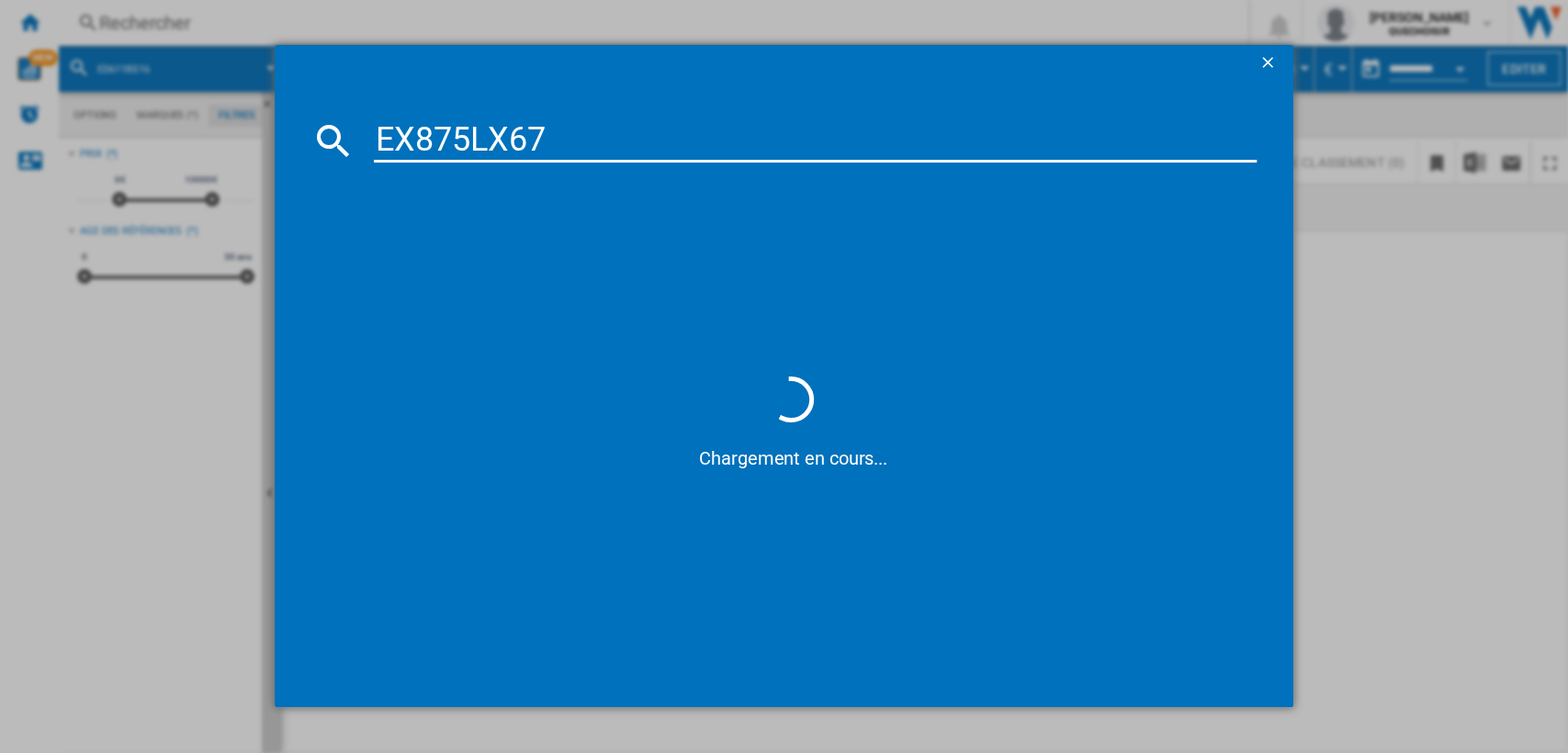
type input "EX875LX67"
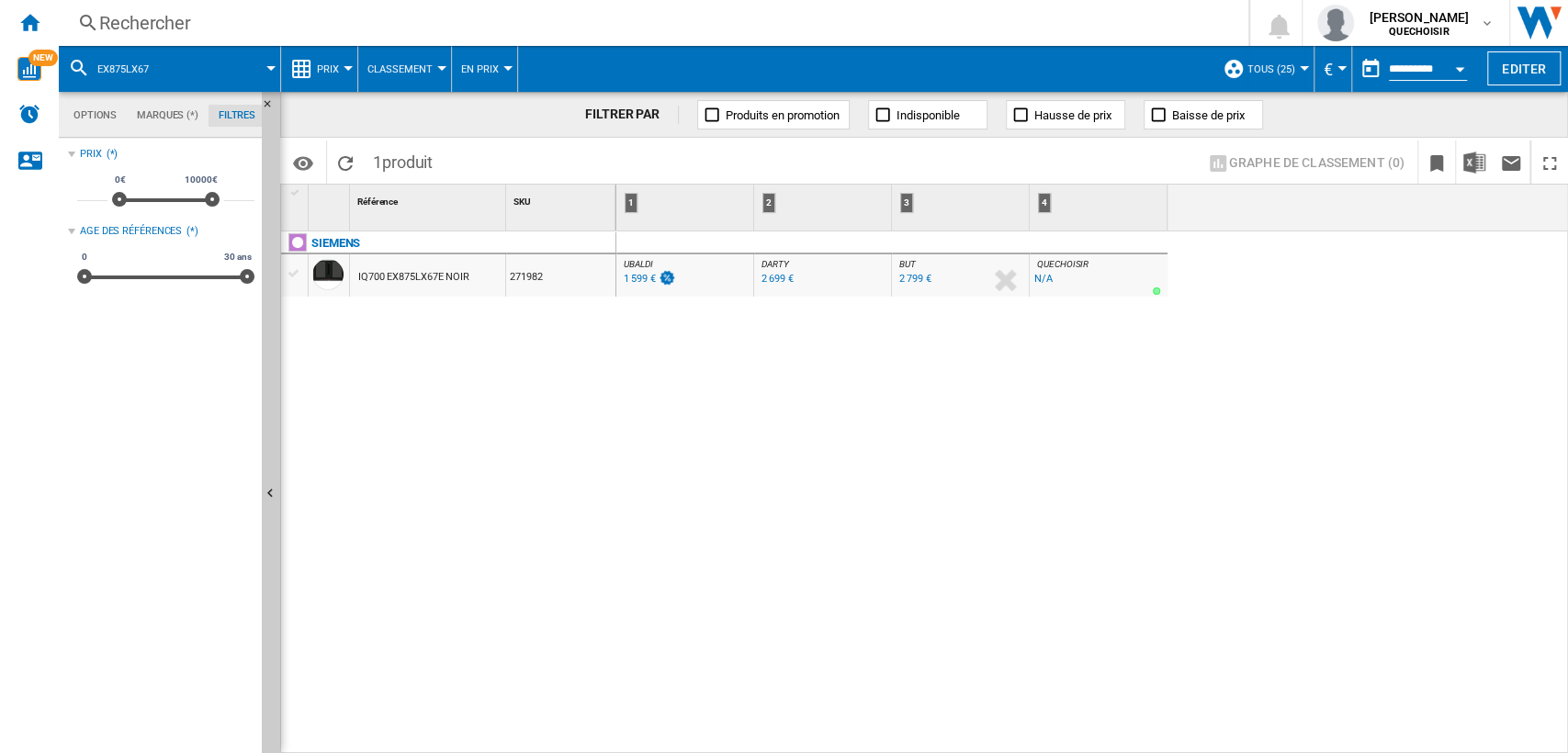
click at [258, 32] on div "Rechercher" at bounding box center [651, 23] width 1102 height 25
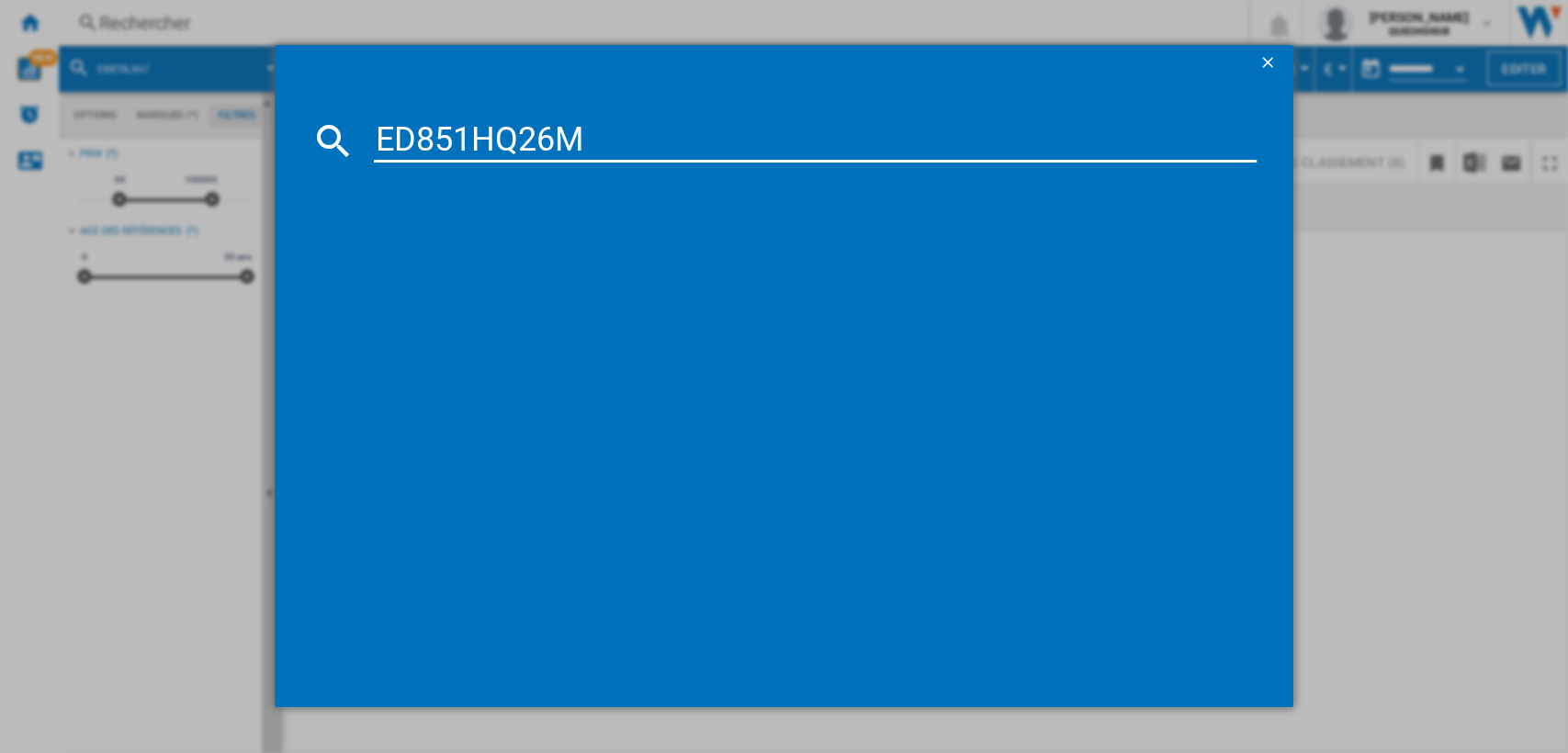
type input "ED851HQ26"
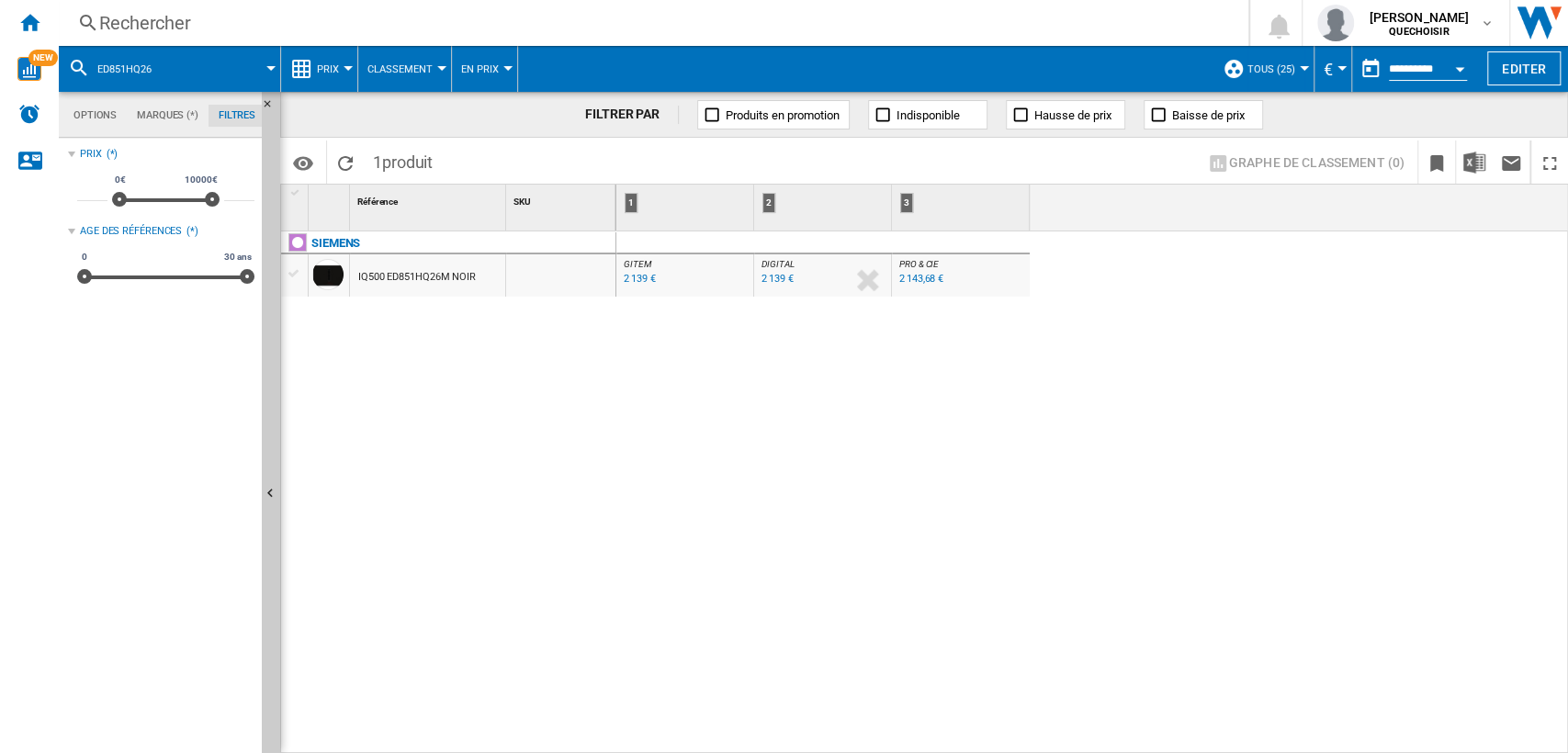
click at [404, 19] on div "Rechercher" at bounding box center [651, 23] width 1102 height 25
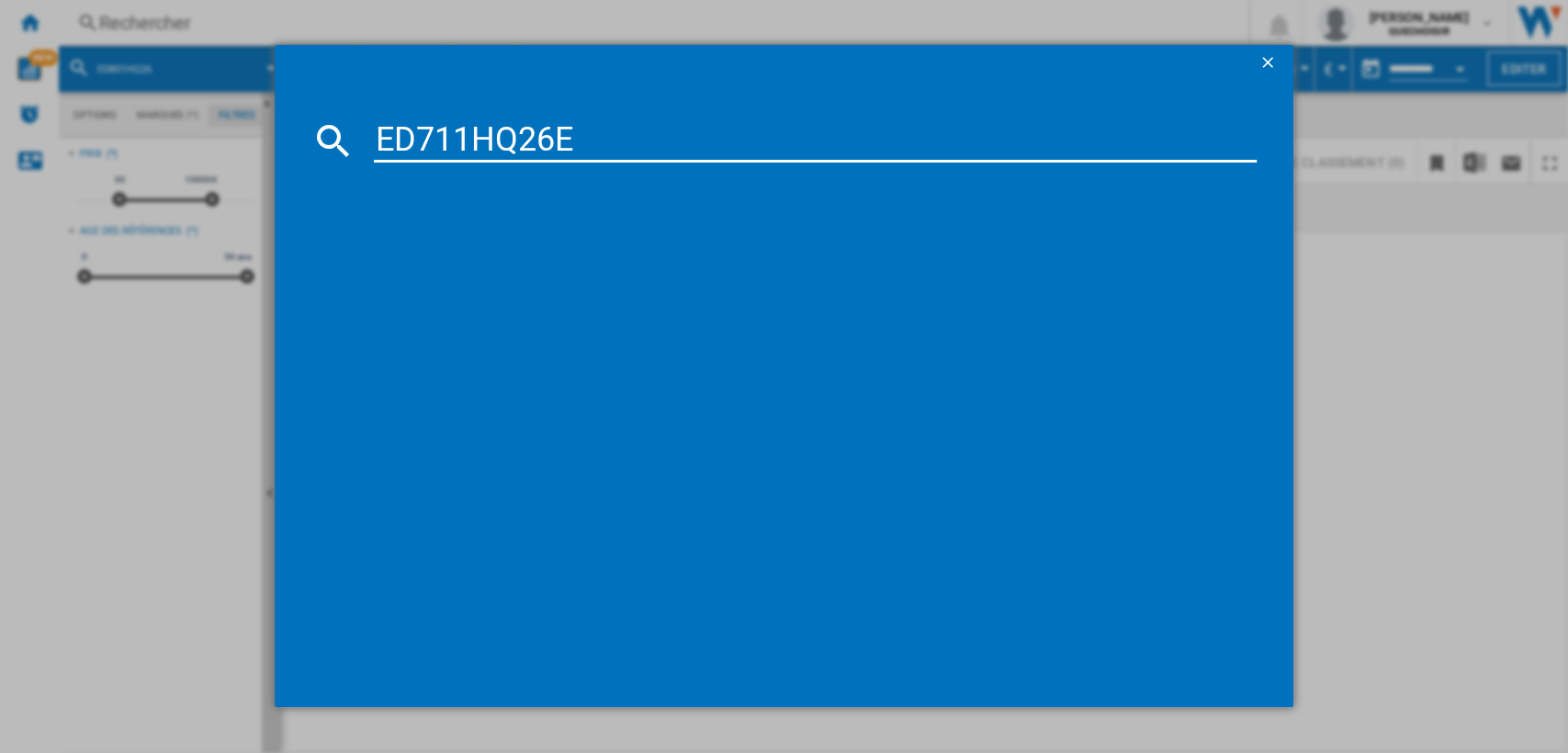
type input "ED711HQ26"
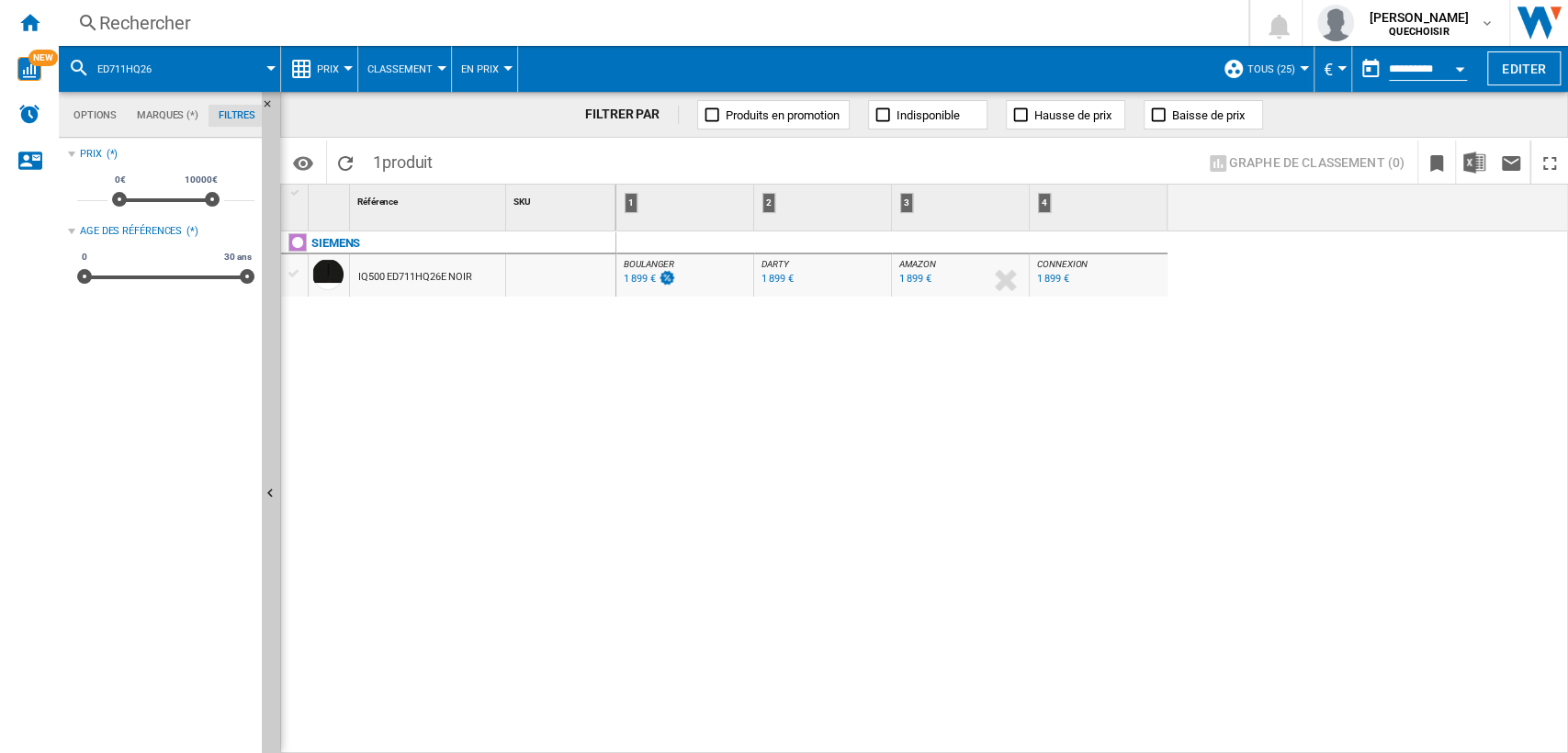
click at [368, 17] on div "Rechercher" at bounding box center [651, 23] width 1102 height 25
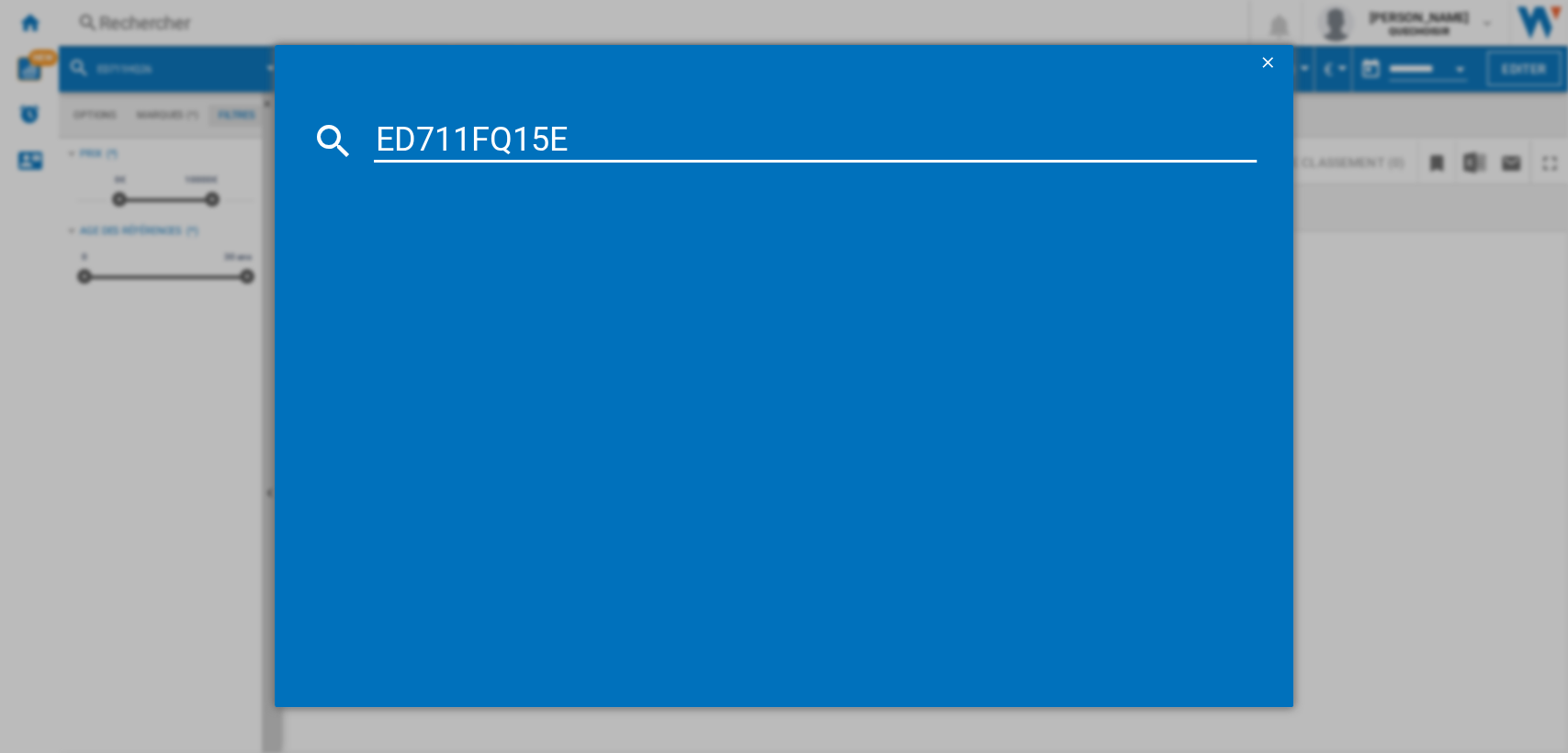
type input "ED711FQ15"
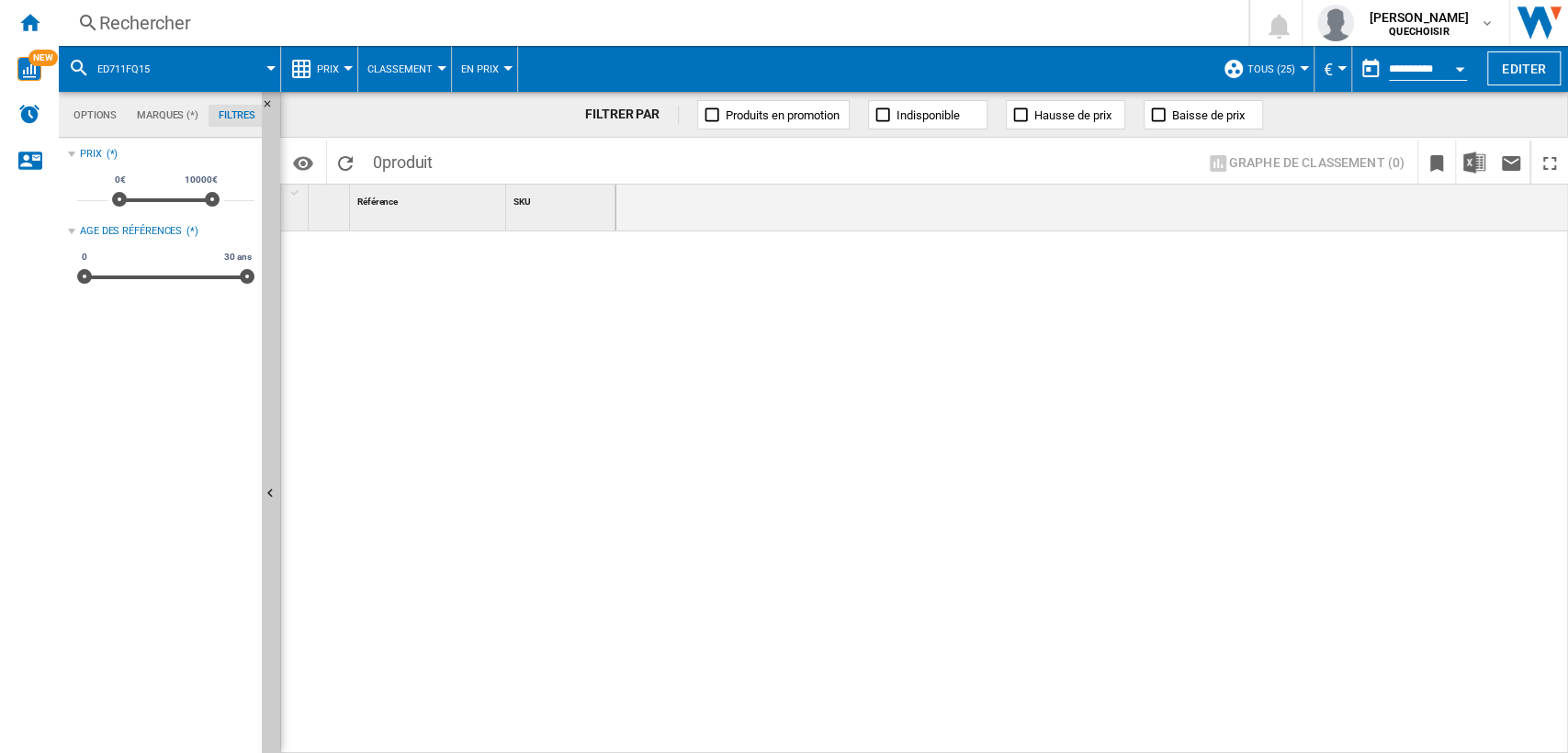
click at [295, 15] on div "Rechercher" at bounding box center [651, 23] width 1102 height 25
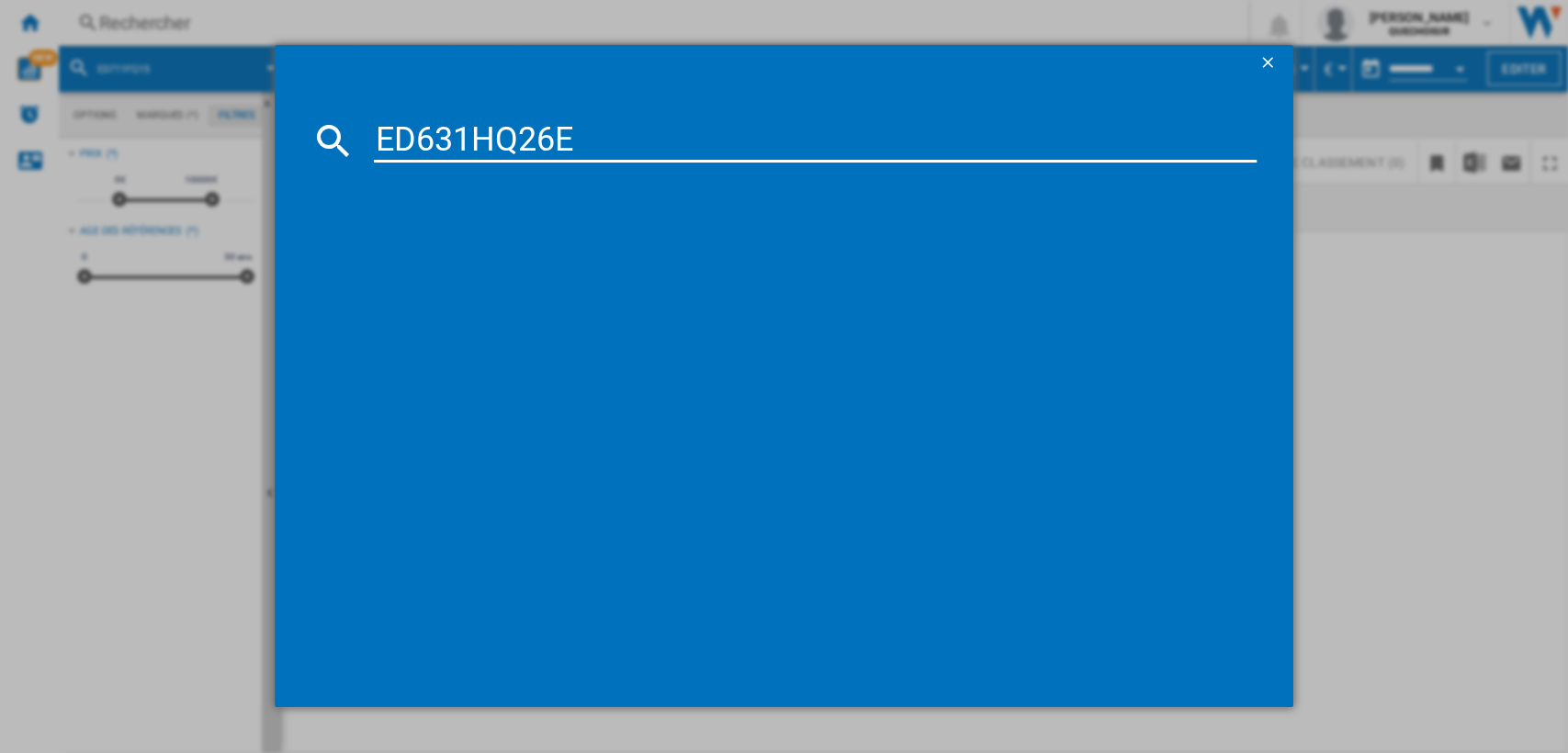
type input "ED631HQ26"
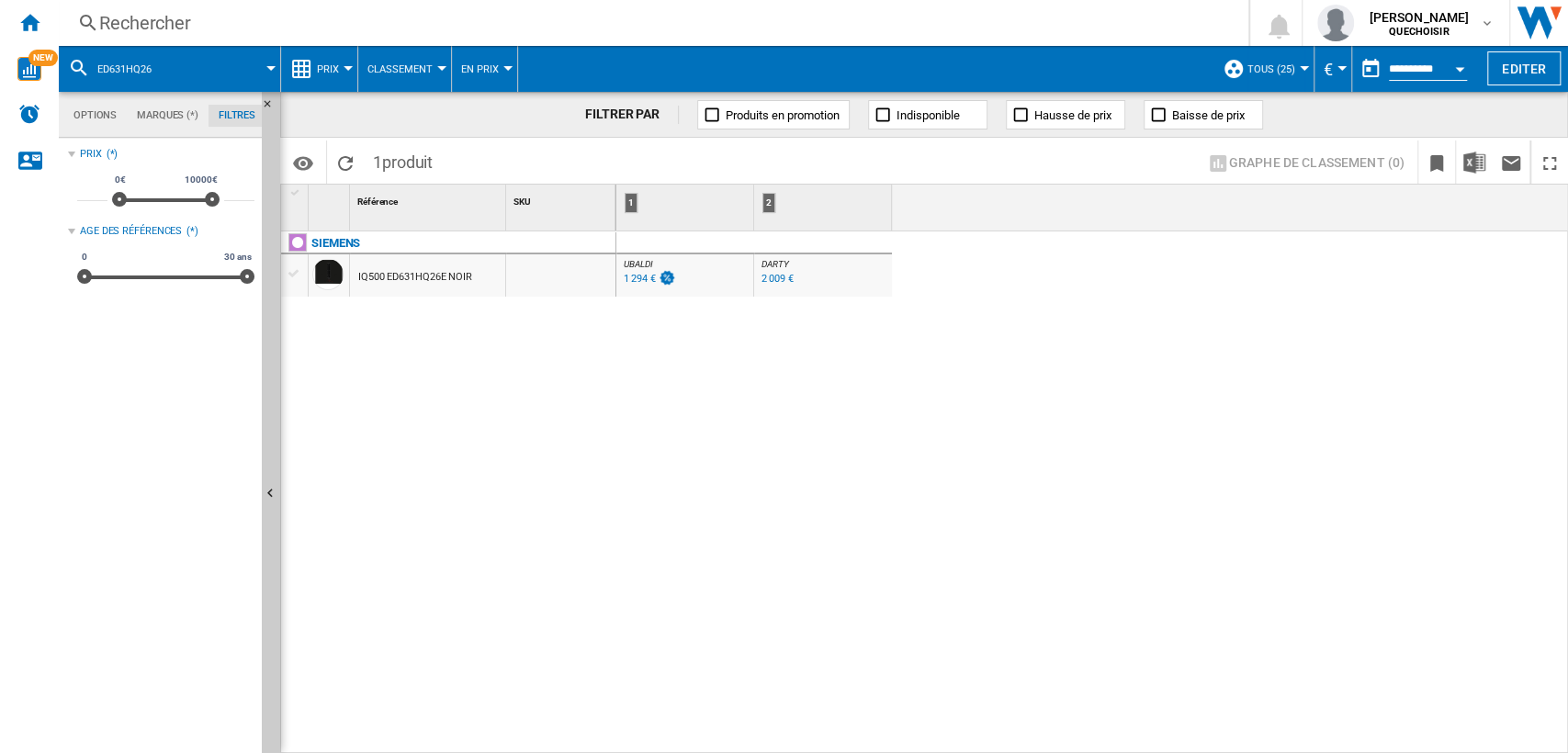
click at [375, 15] on div "Rechercher" at bounding box center [651, 23] width 1102 height 25
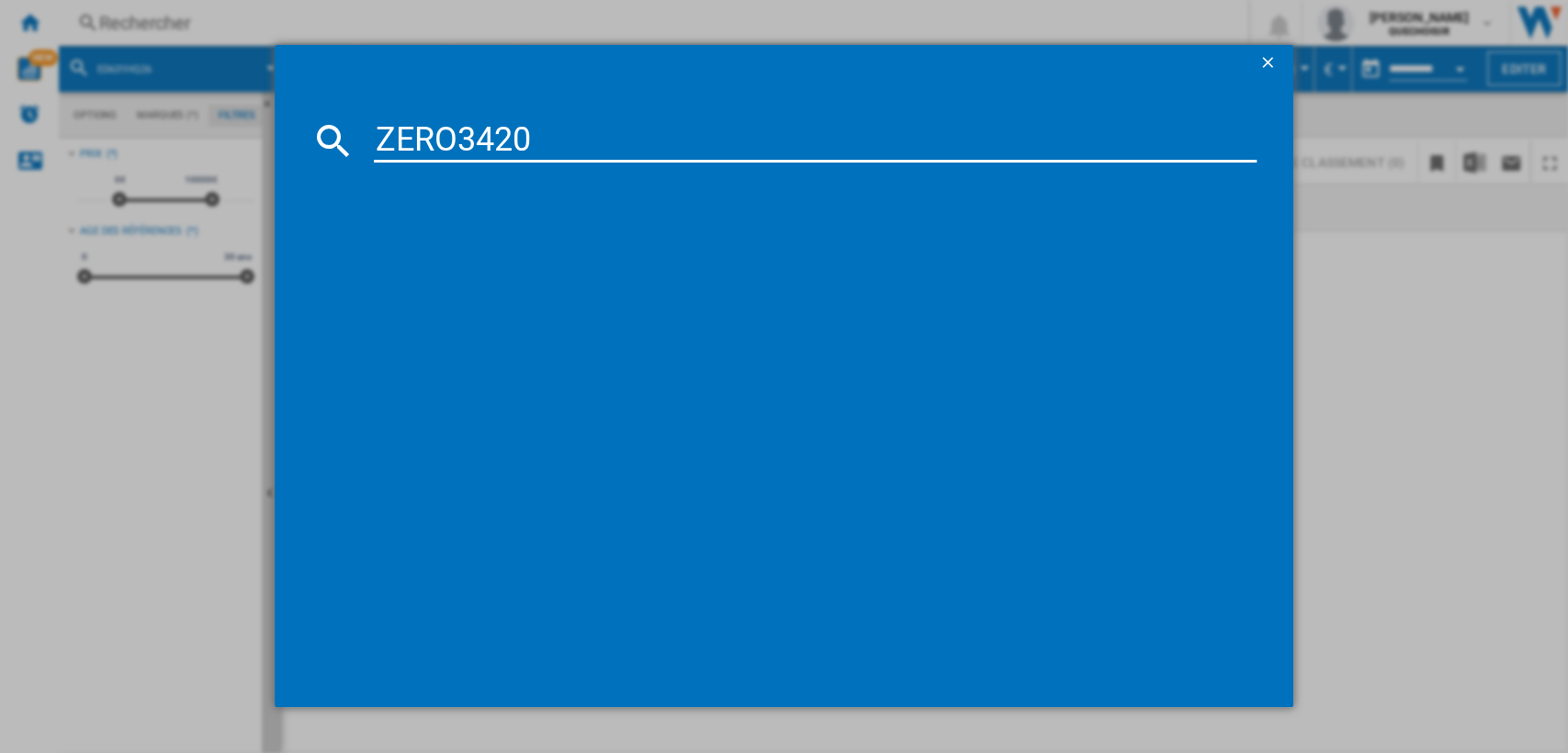
type input "ZERO342"
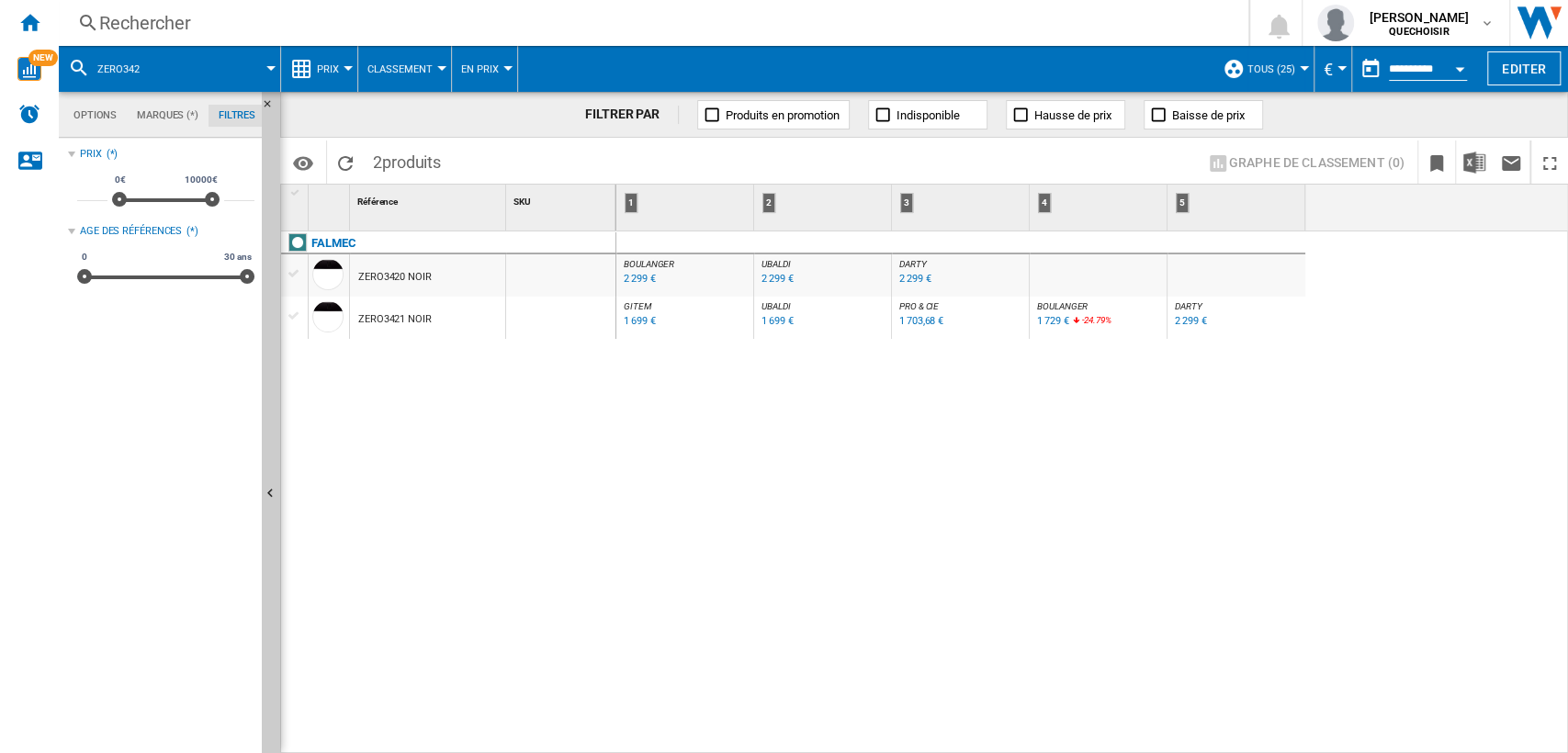
click at [314, 17] on div "Rechercher" at bounding box center [651, 23] width 1102 height 25
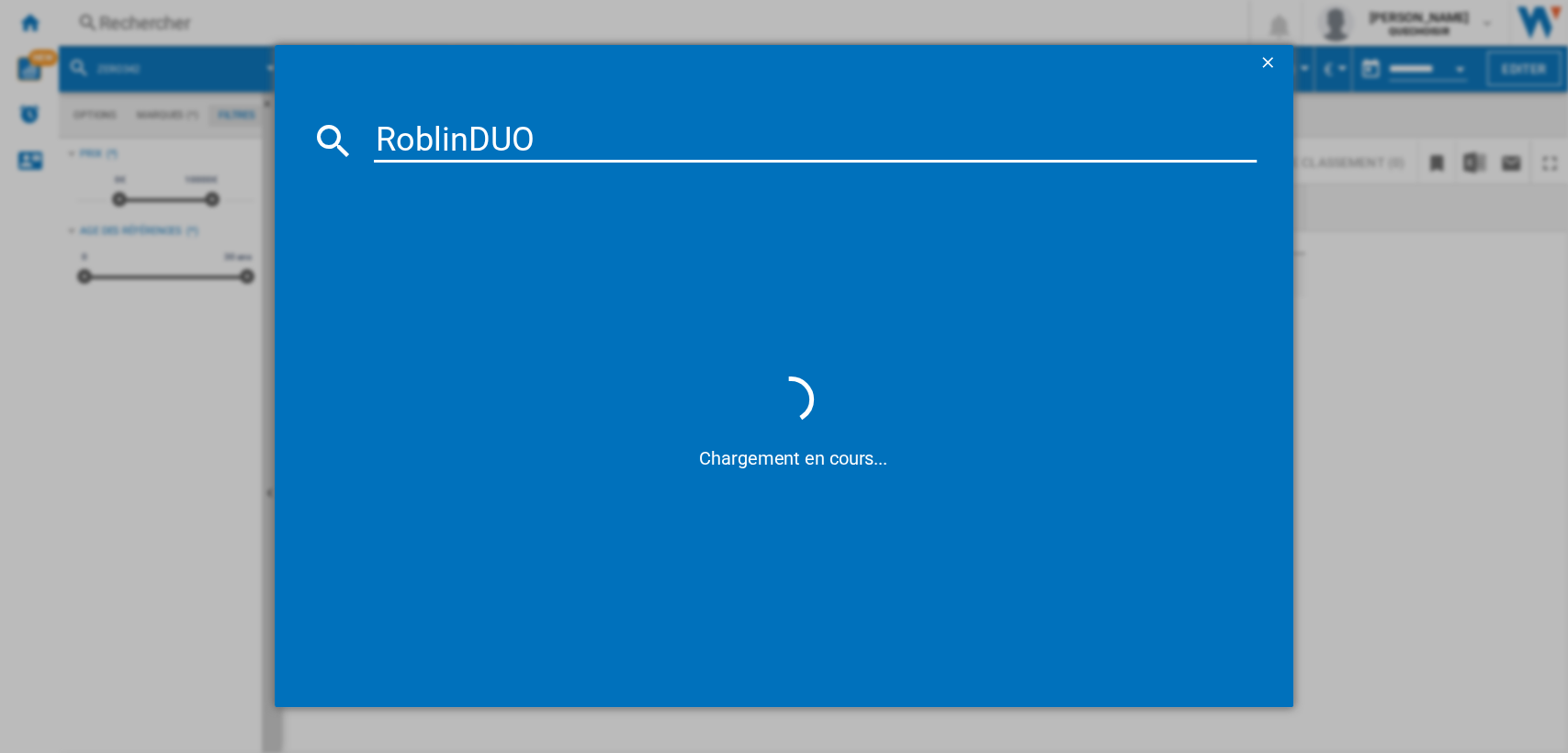
type input "Roblin DUO"
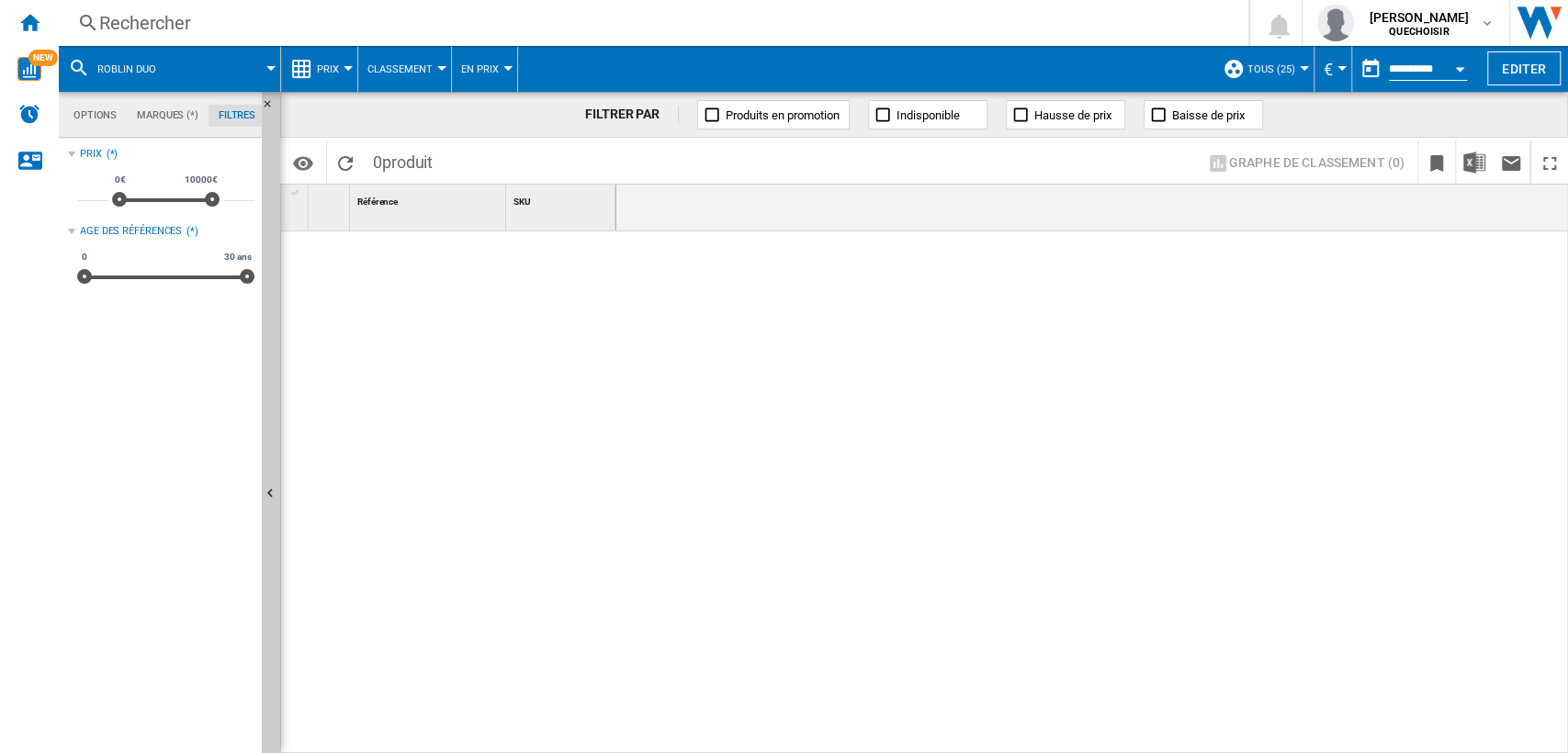
click at [278, 39] on div "Rechercher Rechercher 0 [PERSON_NAME] QUECHOISIR QUECHOISIR Mes paramètres Se d…" at bounding box center [814, 23] width 1510 height 46
click at [297, 27] on div "Rechercher" at bounding box center [651, 23] width 1102 height 25
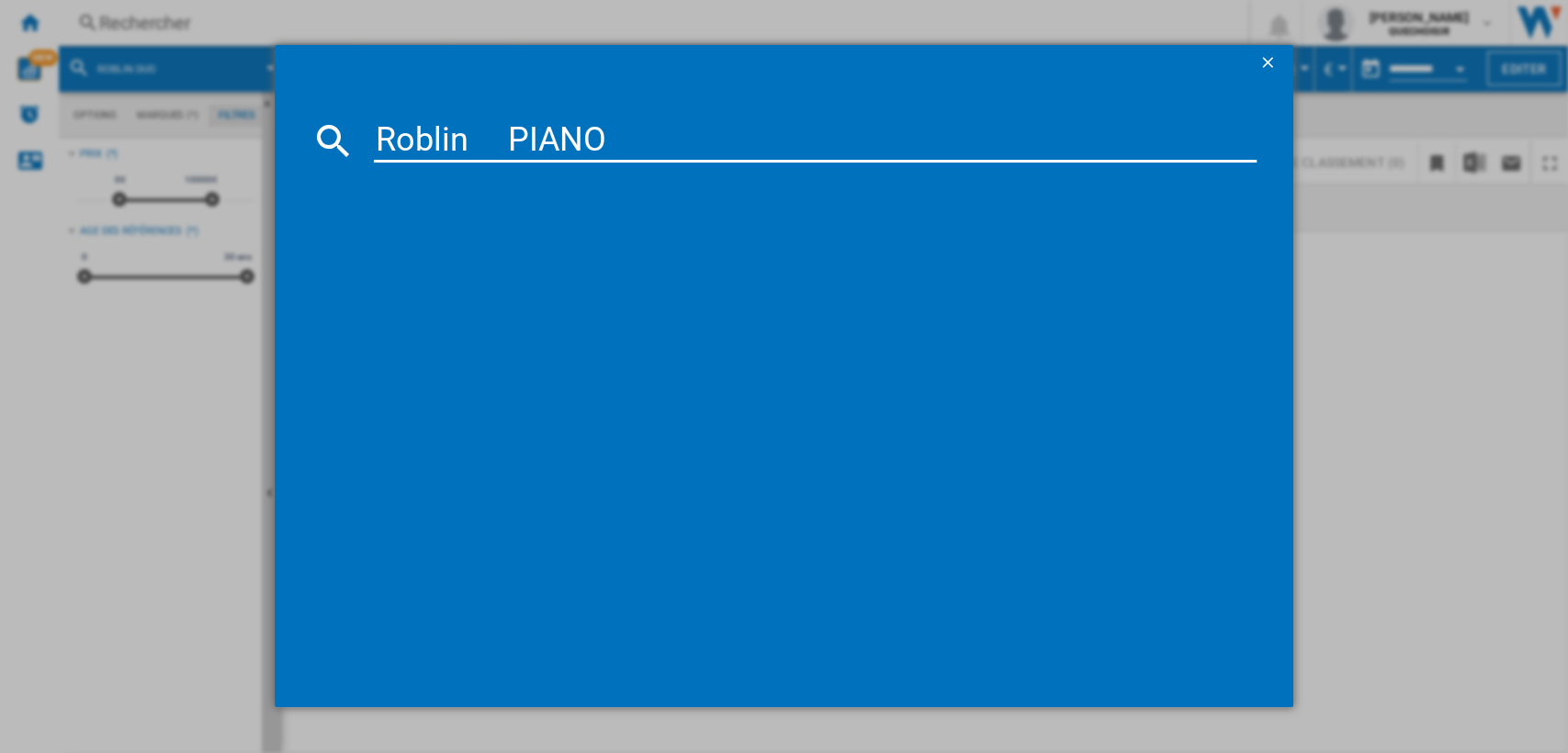
drag, startPoint x: 476, startPoint y: 134, endPoint x: 515, endPoint y: 138, distance: 39.2
click at [515, 138] on input "Roblin PIANO" at bounding box center [816, 140] width 884 height 44
type input "Roblin PIANO"
click at [627, 138] on input "Roblin PIANO" at bounding box center [816, 140] width 884 height 44
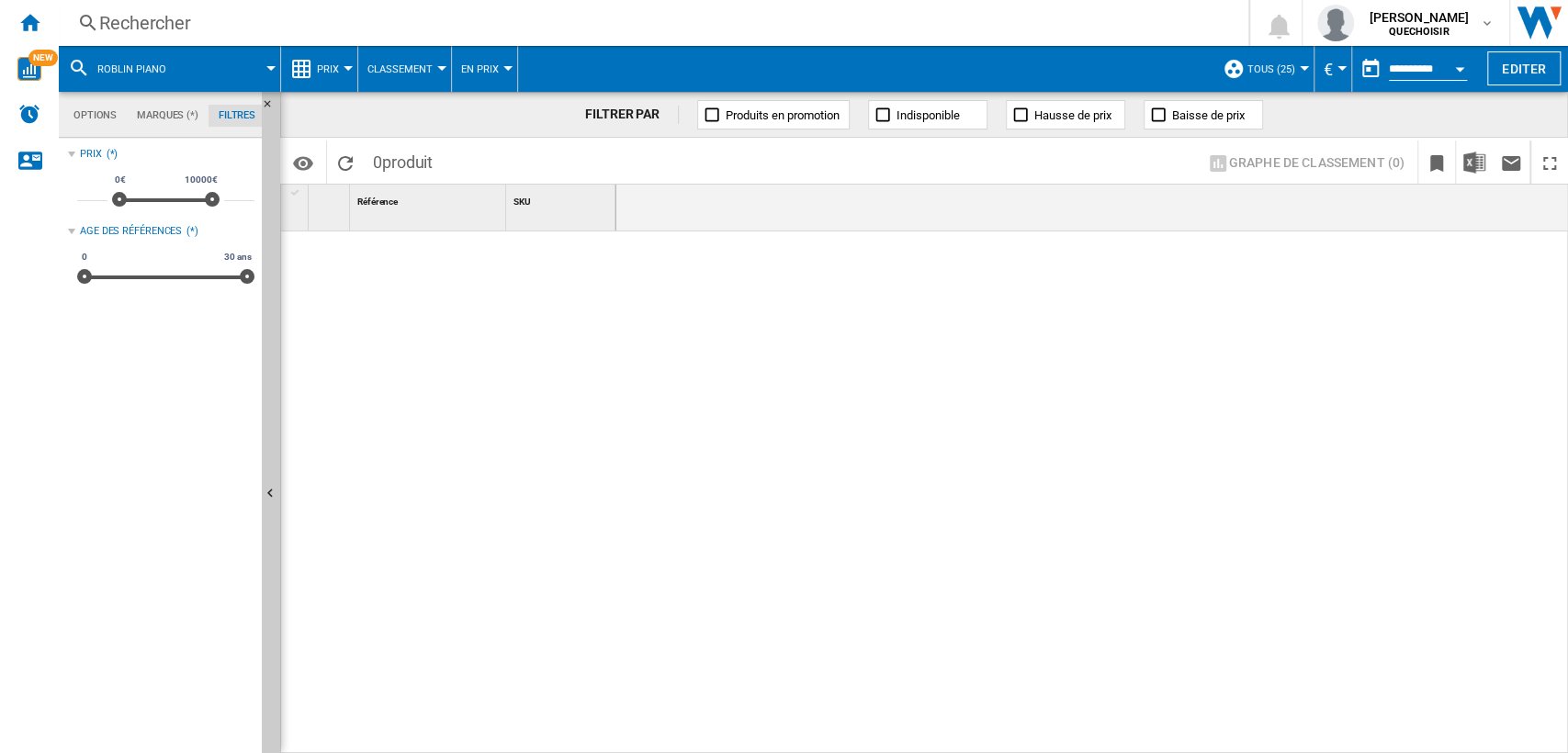
drag, startPoint x: 322, startPoint y: 6, endPoint x: 322, endPoint y: 17, distance: 11.0
click at [322, 5] on div "Rechercher Rechercher 0 [PERSON_NAME] QUECHOISIR QUECHOISIR Mes paramètres Se d…" at bounding box center [814, 23] width 1510 height 46
click at [324, 22] on div "Rechercher" at bounding box center [651, 23] width 1102 height 25
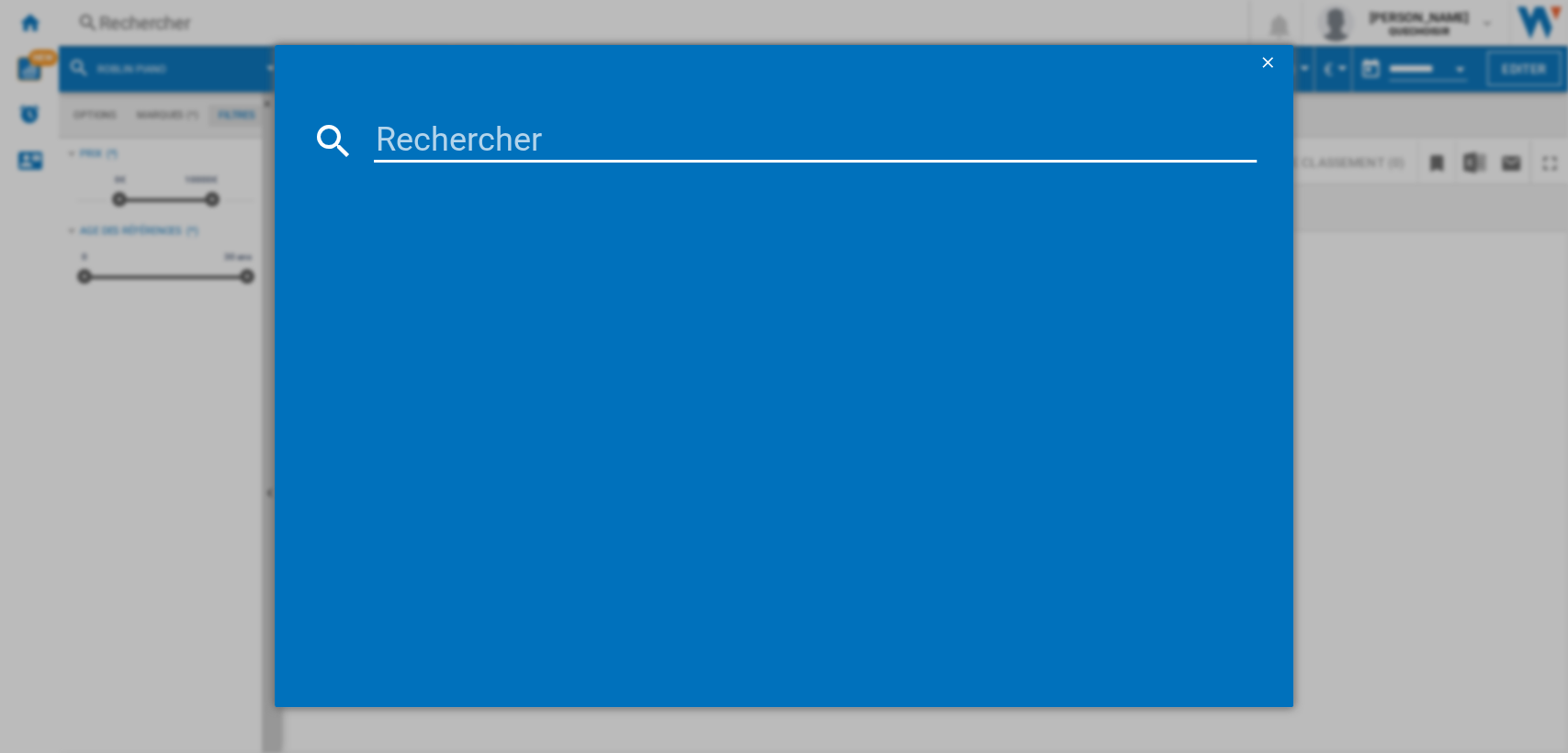
type input "SOPRANO"
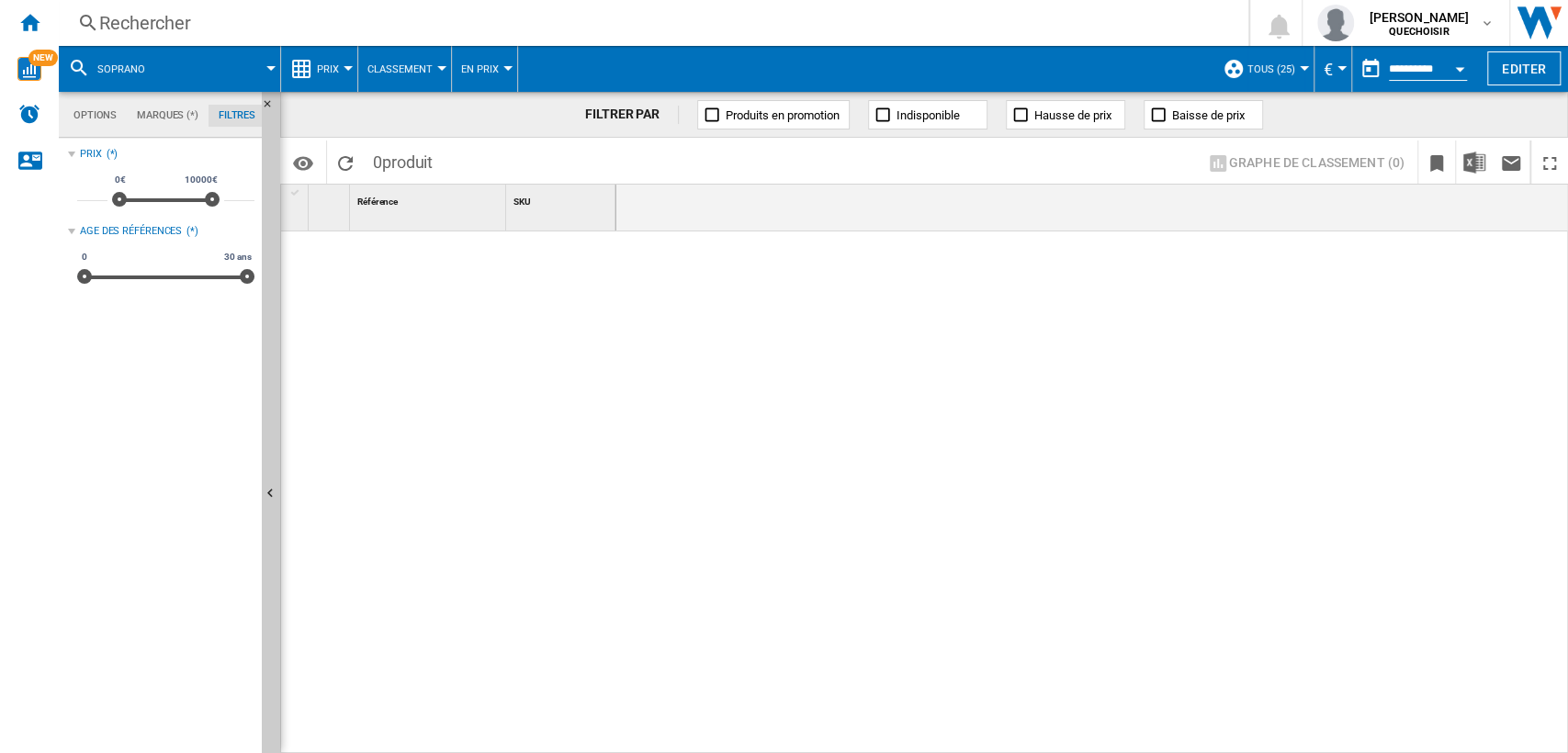
click at [297, 26] on div "Rechercher" at bounding box center [651, 23] width 1102 height 25
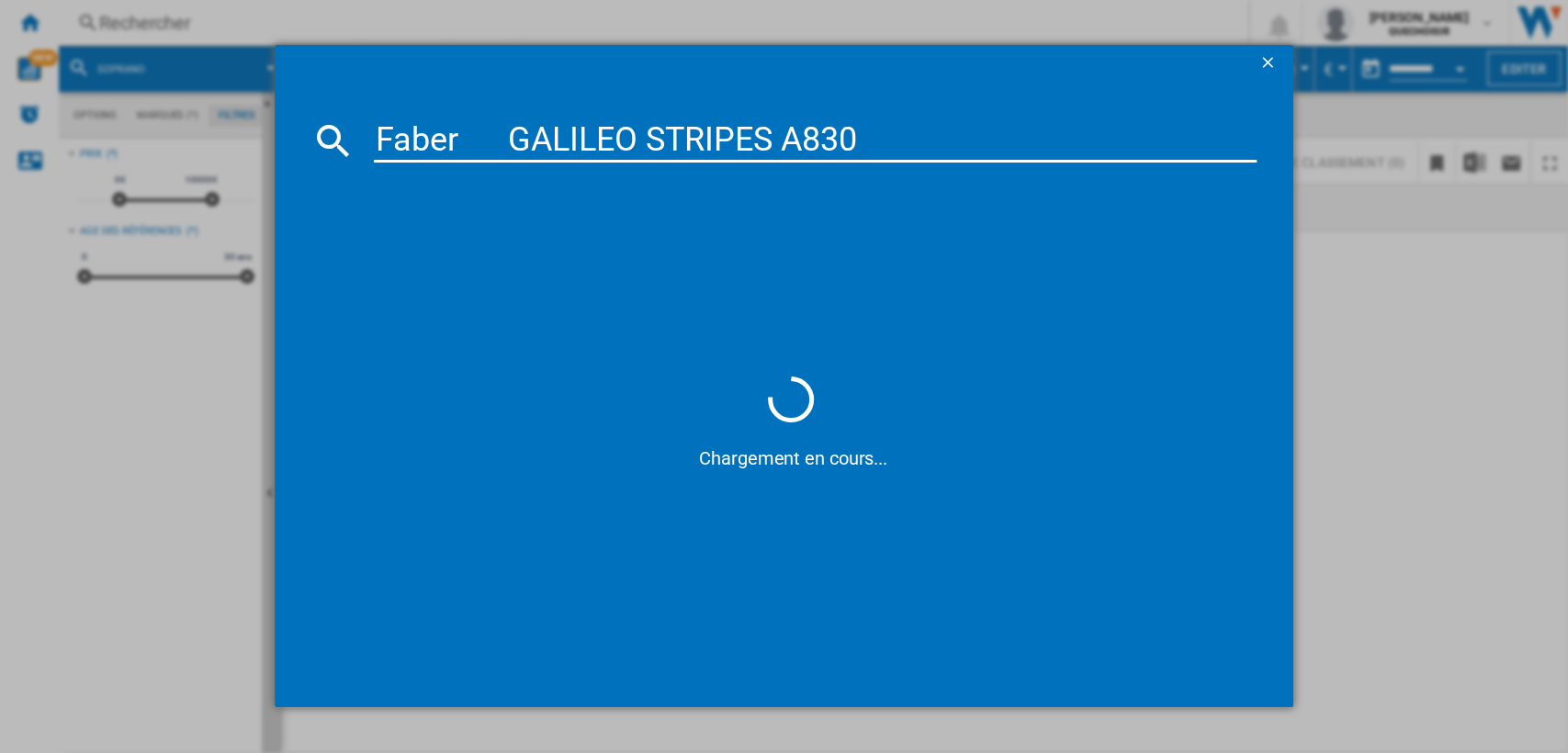
click at [620, 133] on input "Faber GALILEO STRIPES A830" at bounding box center [816, 140] width 884 height 44
drag, startPoint x: 632, startPoint y: 136, endPoint x: 997, endPoint y: 143, distance: 365.1
click at [997, 143] on input "Faber GALILEO STRIPES A830" at bounding box center [816, 140] width 884 height 44
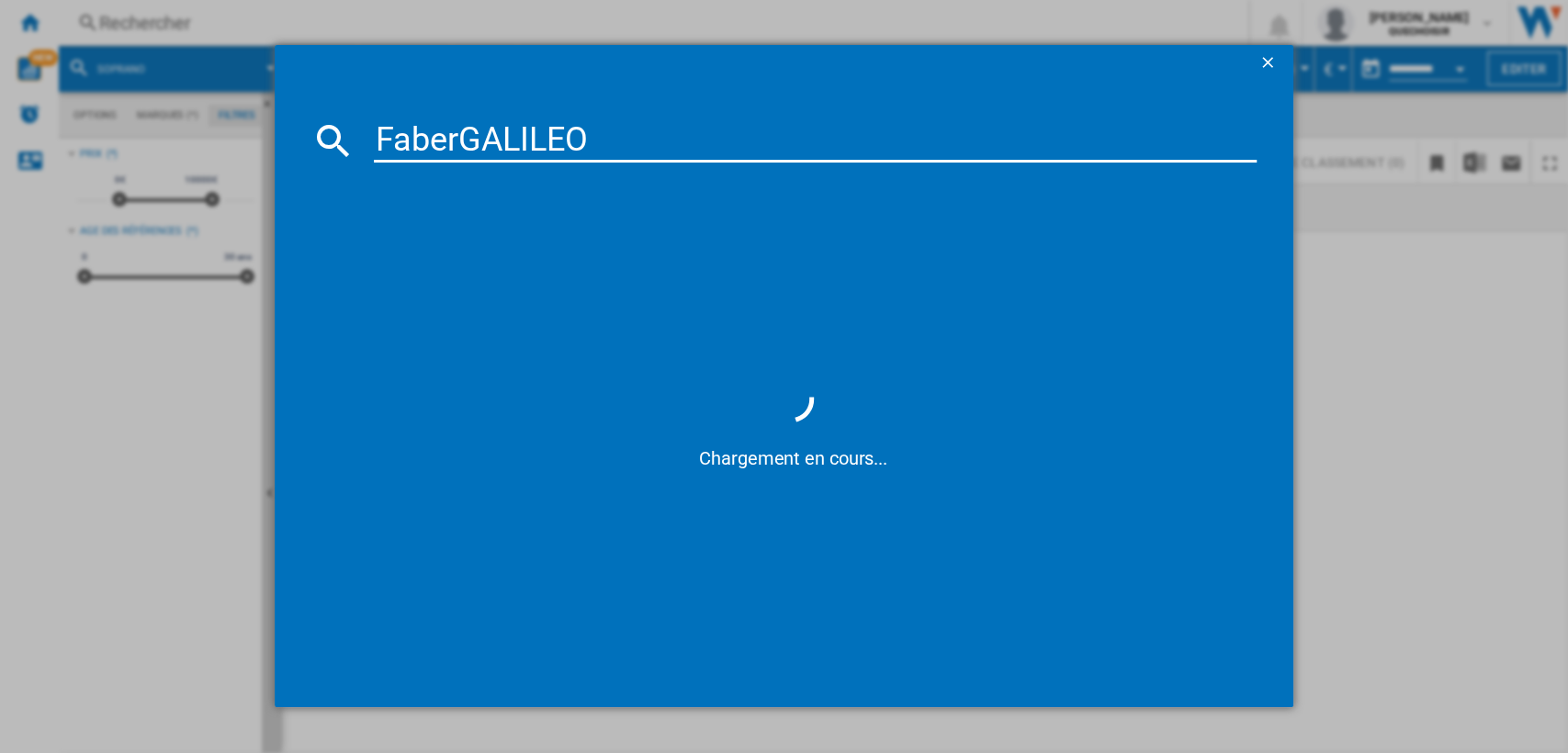
type input "Faber GALILEO"
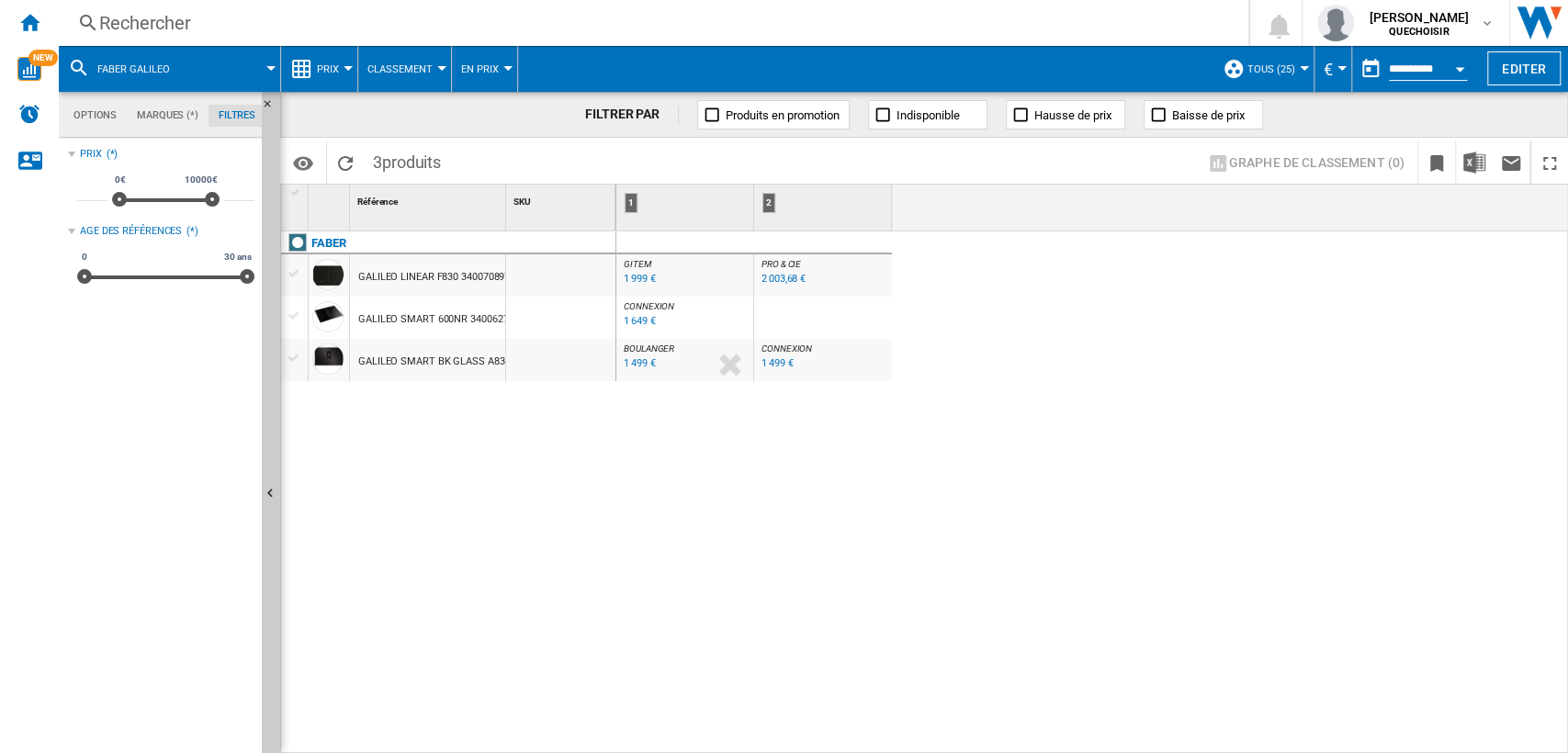
click at [648, 353] on span "BOULANGER" at bounding box center [650, 348] width 51 height 10
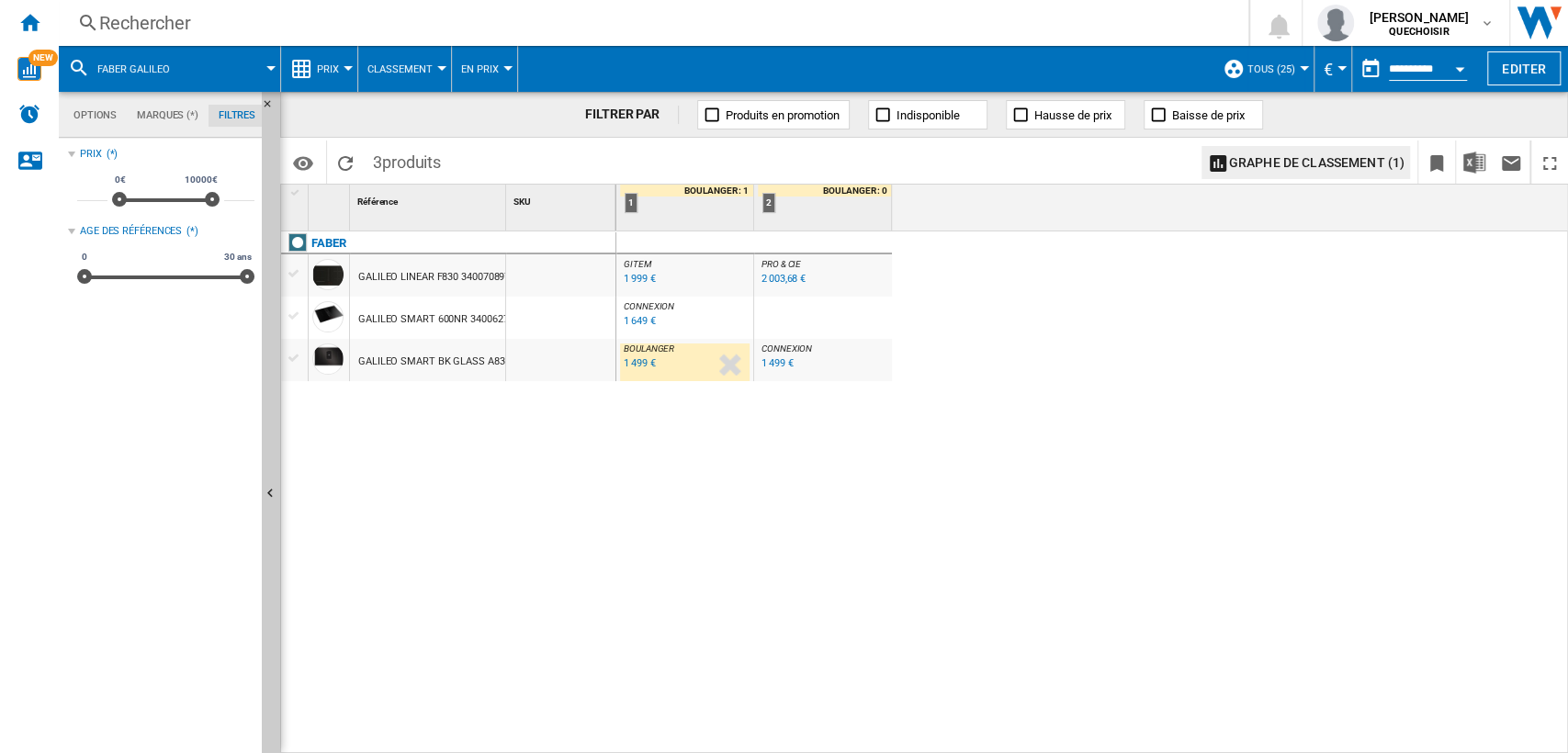
click at [637, 365] on div "1 499 €" at bounding box center [639, 363] width 31 height 12
click at [428, 28] on div "Rechercher" at bounding box center [651, 23] width 1102 height 25
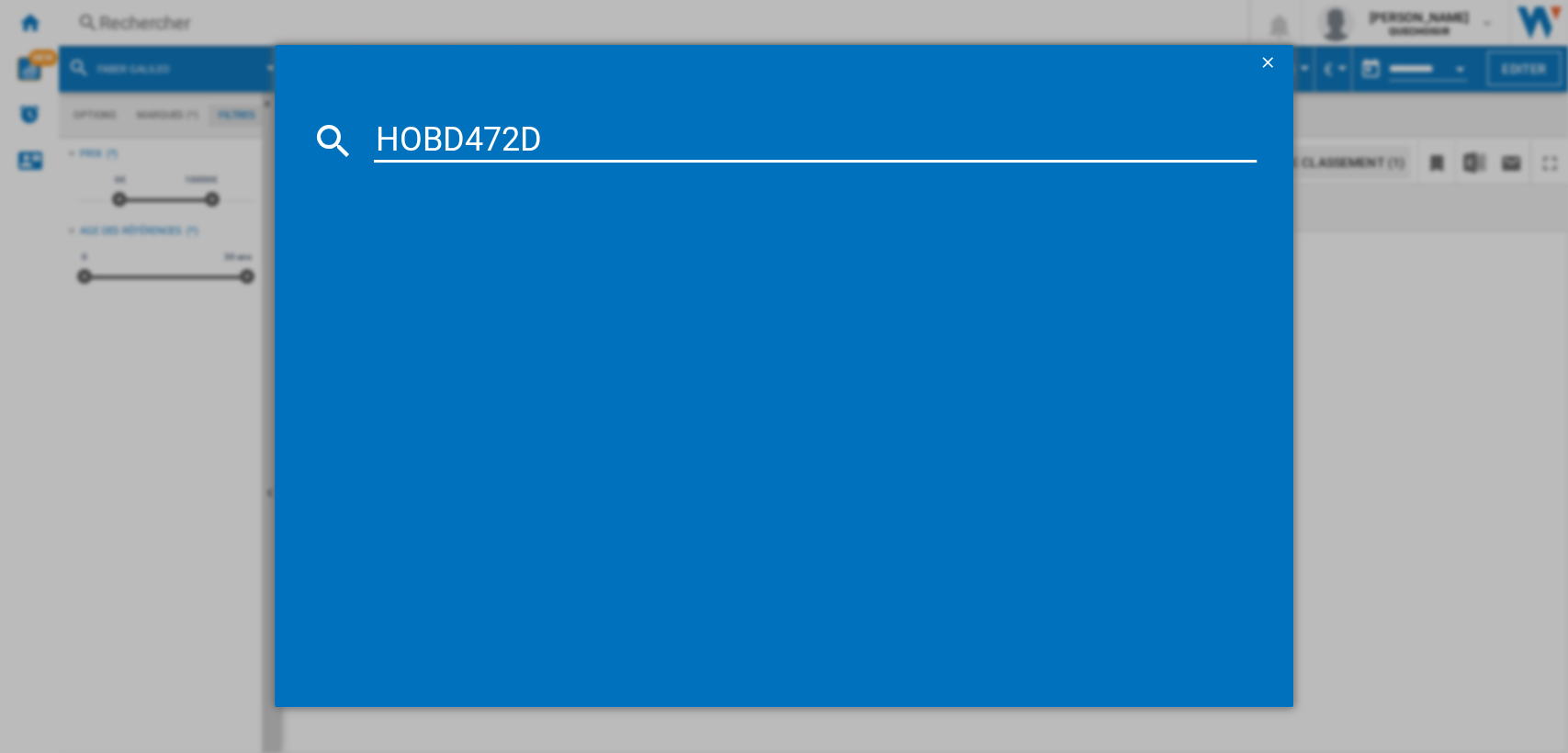
type input "HOBD472"
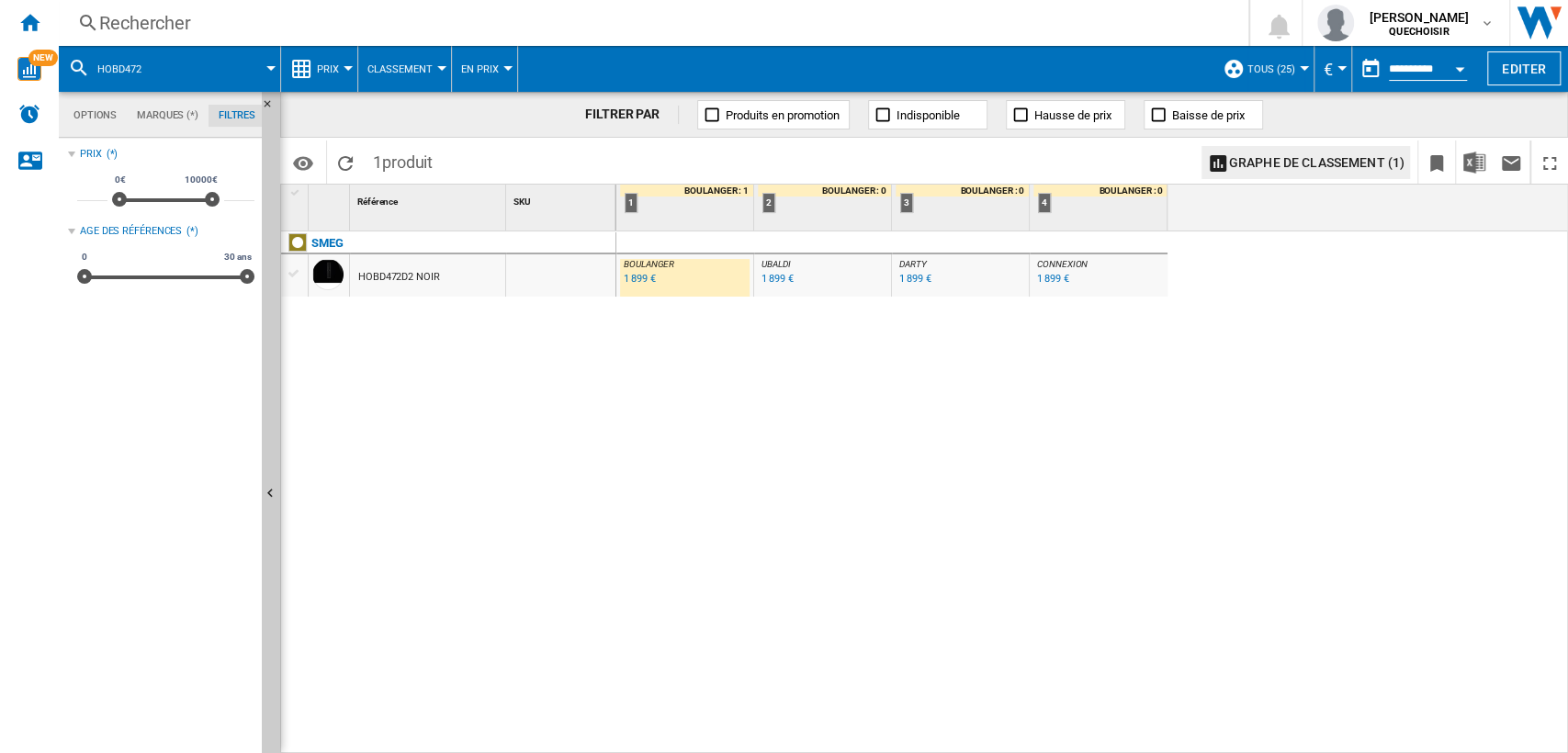
click at [397, 329] on div "SMEG HOBD472D2 NOIR" at bounding box center [448, 488] width 336 height 513
